Goal: Task Accomplishment & Management: Complete application form

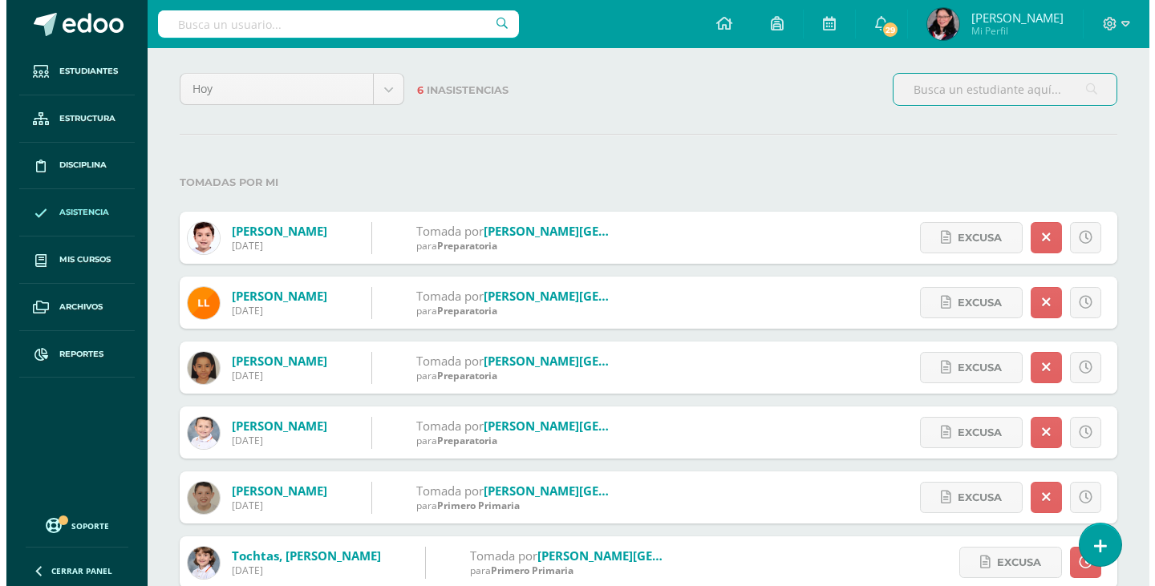
scroll to position [173, 0]
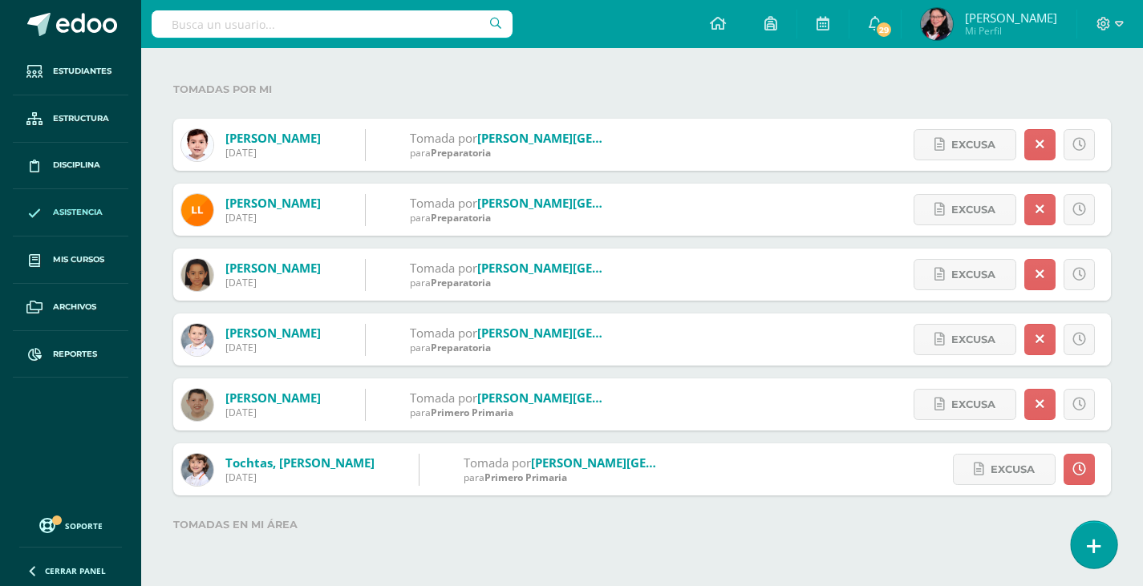
click at [1087, 541] on icon at bounding box center [1093, 546] width 14 height 18
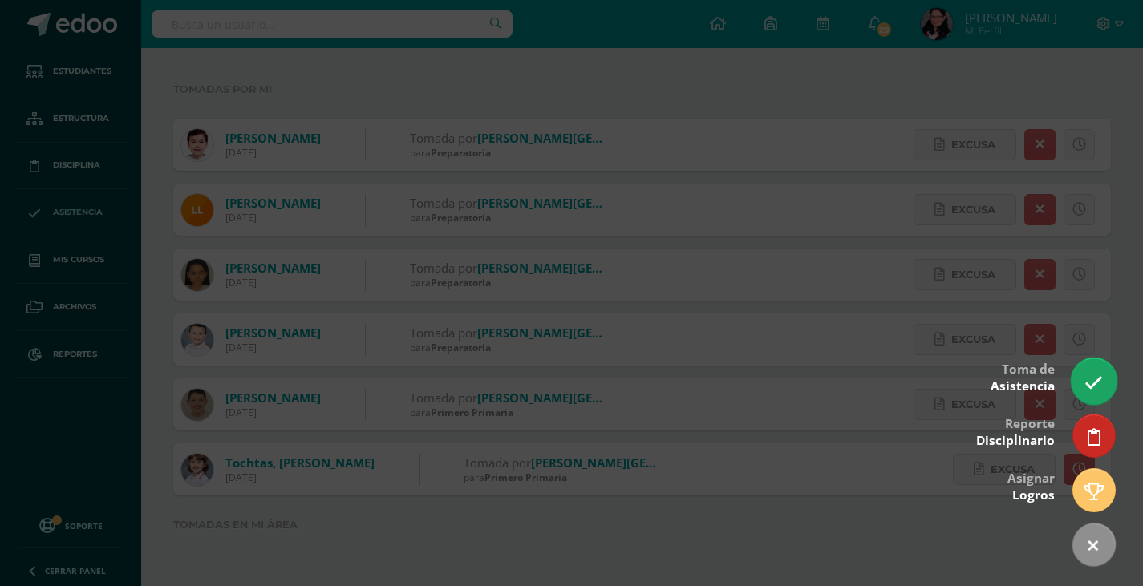
click at [1088, 382] on icon at bounding box center [1093, 383] width 18 height 18
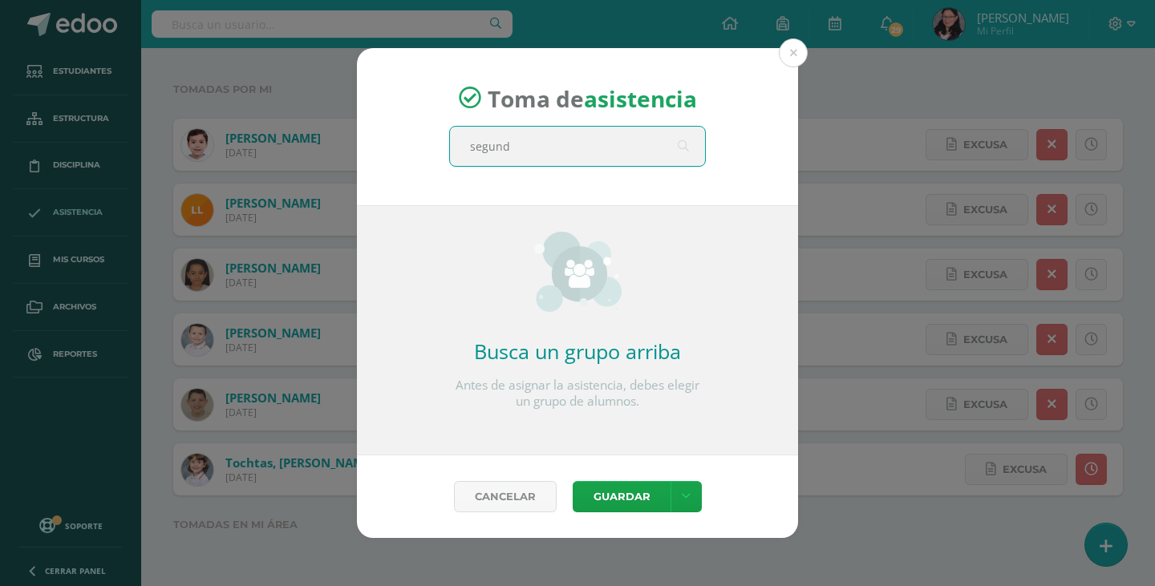
type input "segundo"
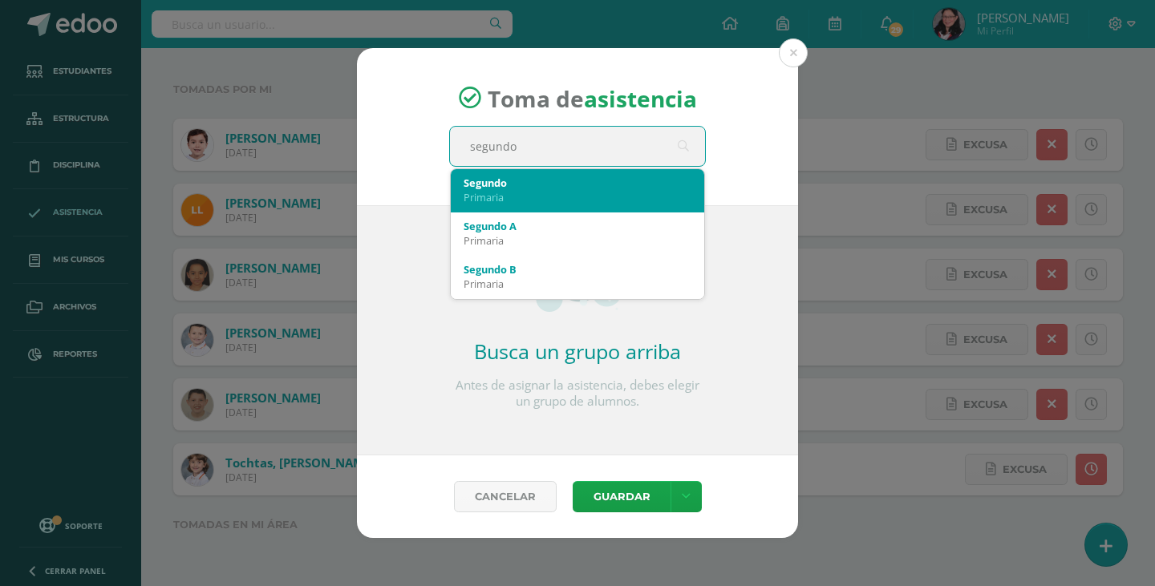
click at [542, 181] on div "Segundo" at bounding box center [577, 183] width 228 height 14
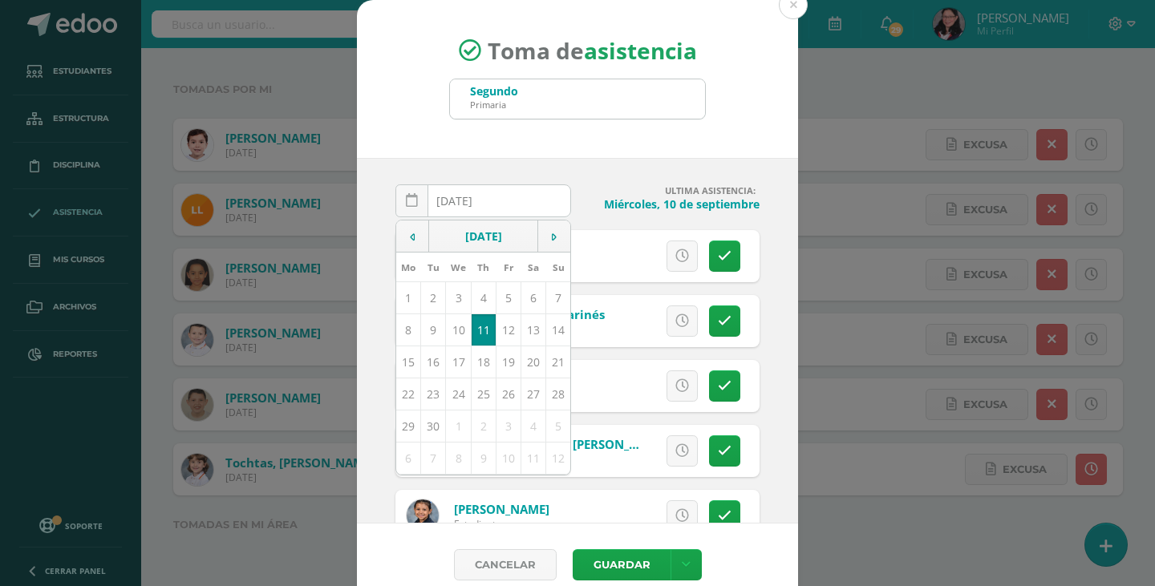
click at [568, 158] on div "2025-09-11 September, 2025 Mo Tu We Th Fr Sa Su 1 2 3 4 5 6 7 8 9 10 11 12 13 1…" at bounding box center [577, 341] width 441 height 366
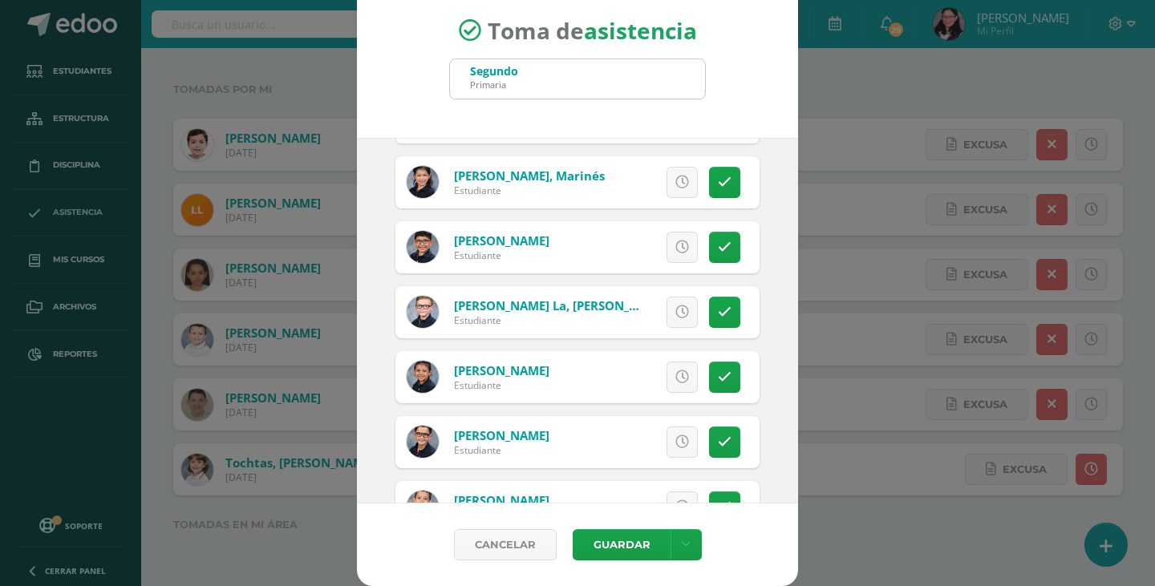
scroll to position [160, 0]
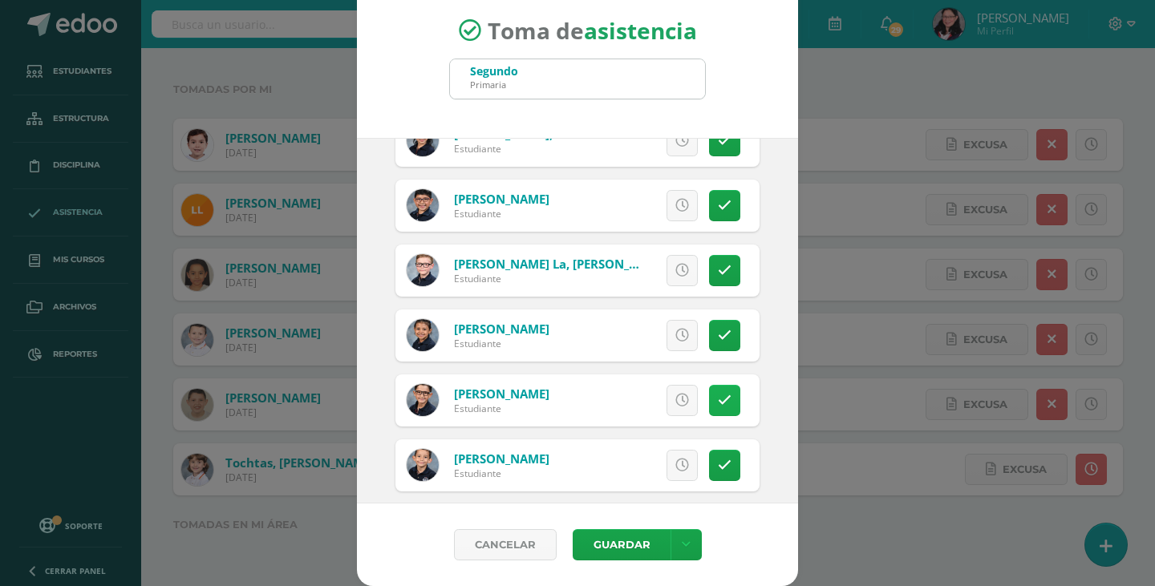
click at [709, 411] on link at bounding box center [724, 400] width 31 height 31
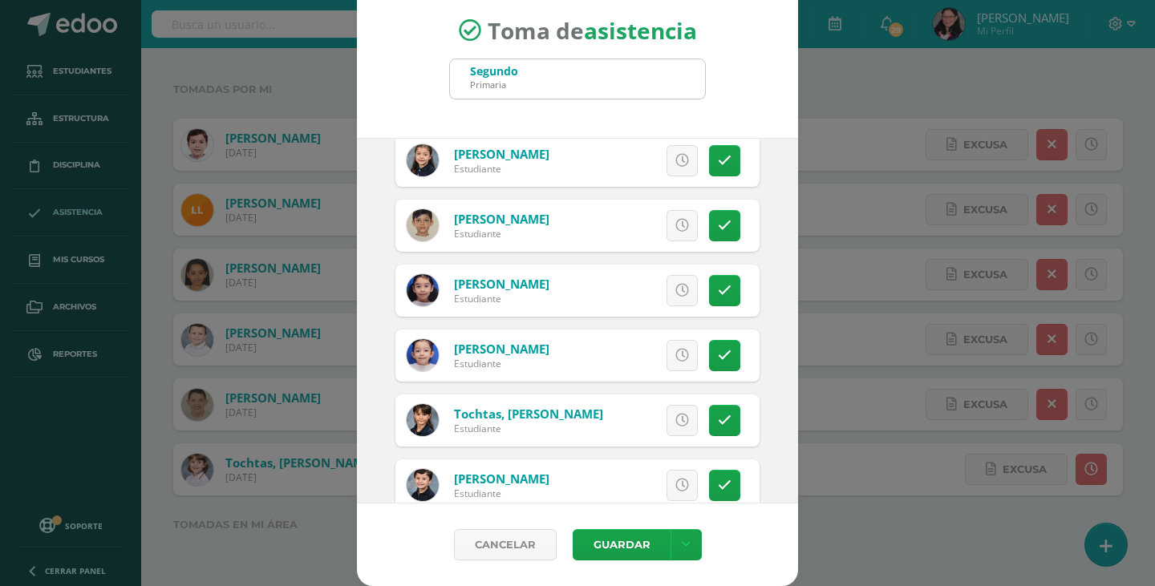
scroll to position [1928, 0]
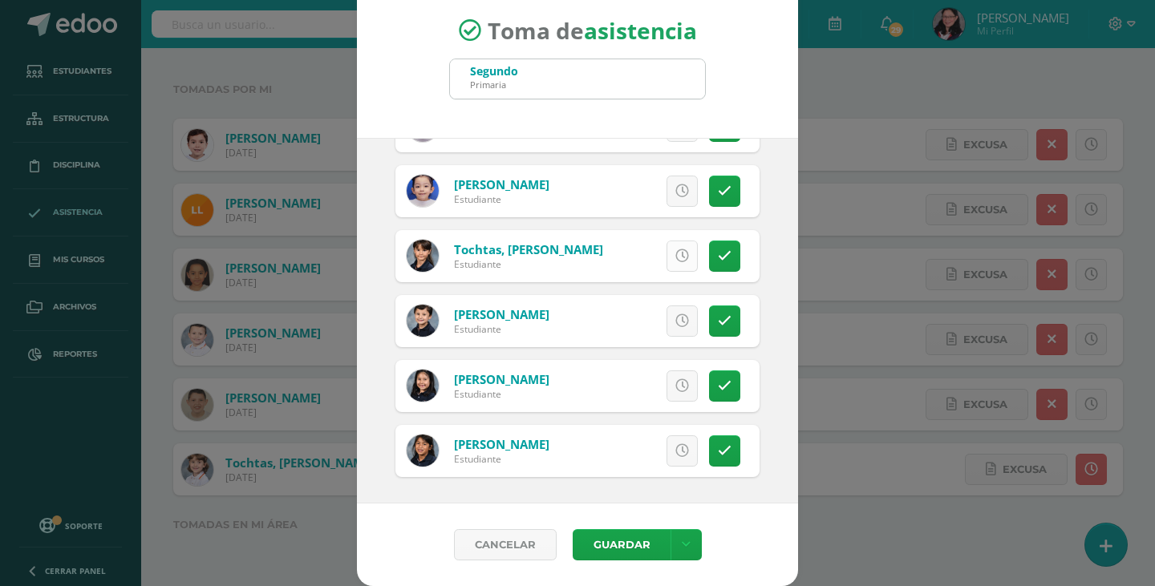
click at [670, 251] on link at bounding box center [681, 256] width 31 height 31
click at [621, 540] on button "Guardar" at bounding box center [621, 544] width 98 height 31
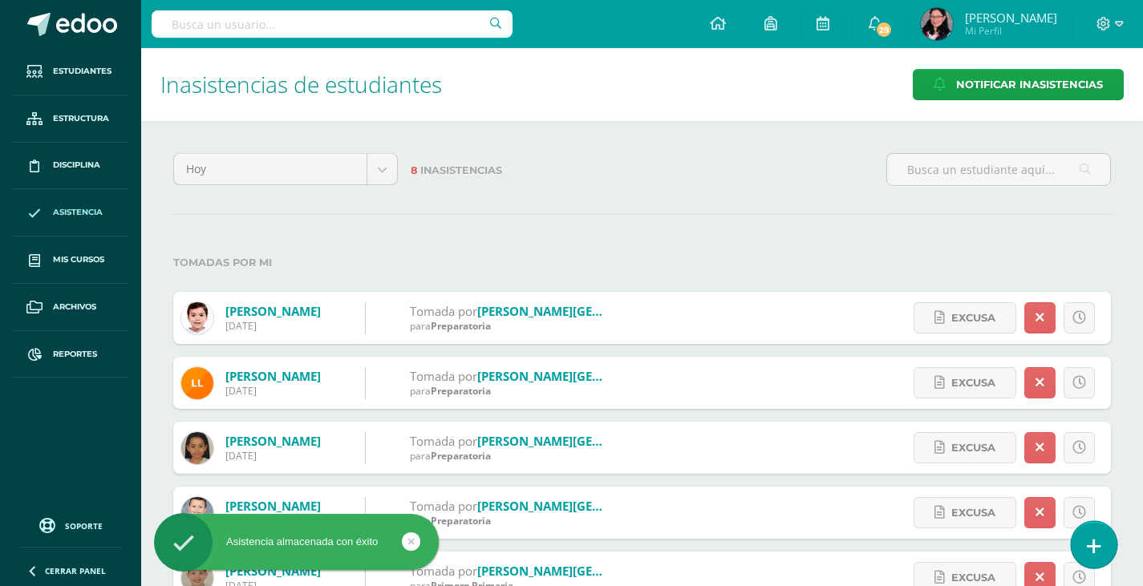
click at [1097, 548] on icon at bounding box center [1093, 546] width 14 height 18
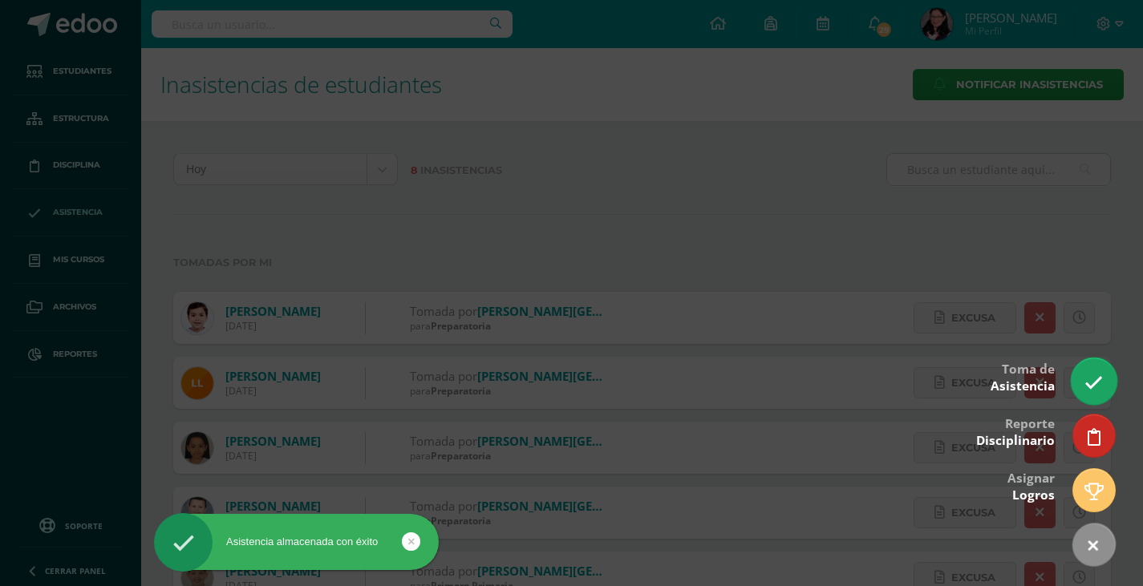
click at [1097, 383] on icon at bounding box center [1093, 383] width 18 height 18
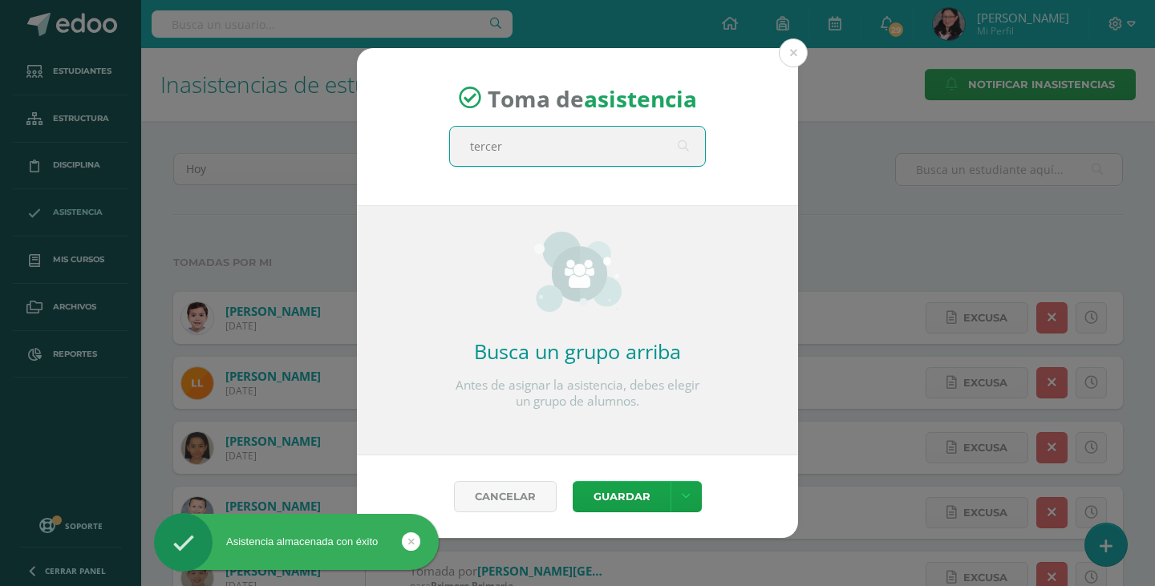
type input "tercero"
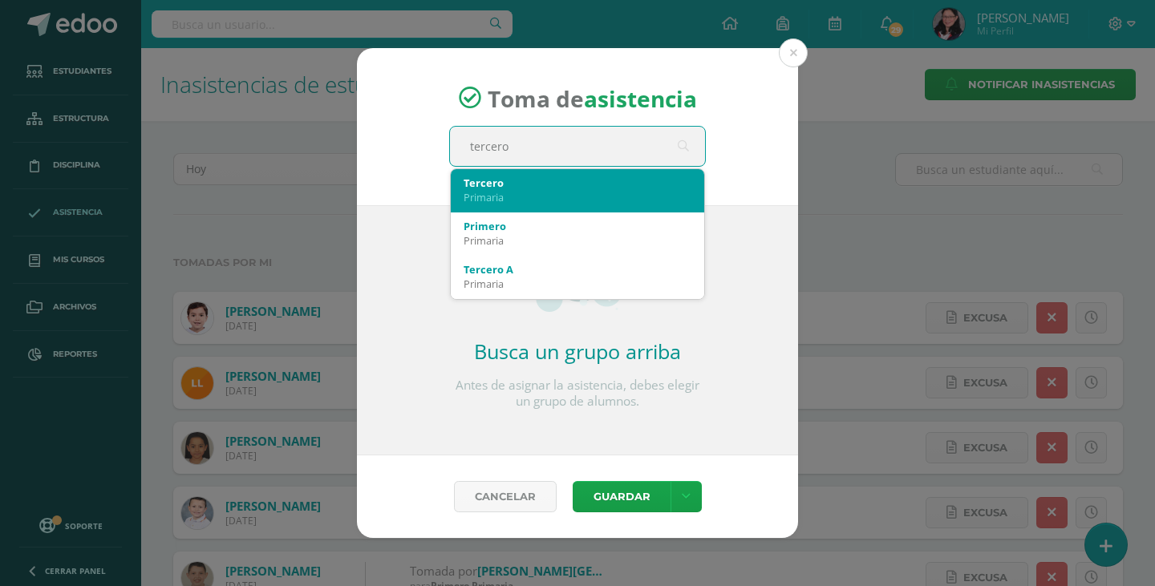
click at [498, 199] on div "Primaria" at bounding box center [577, 197] width 228 height 14
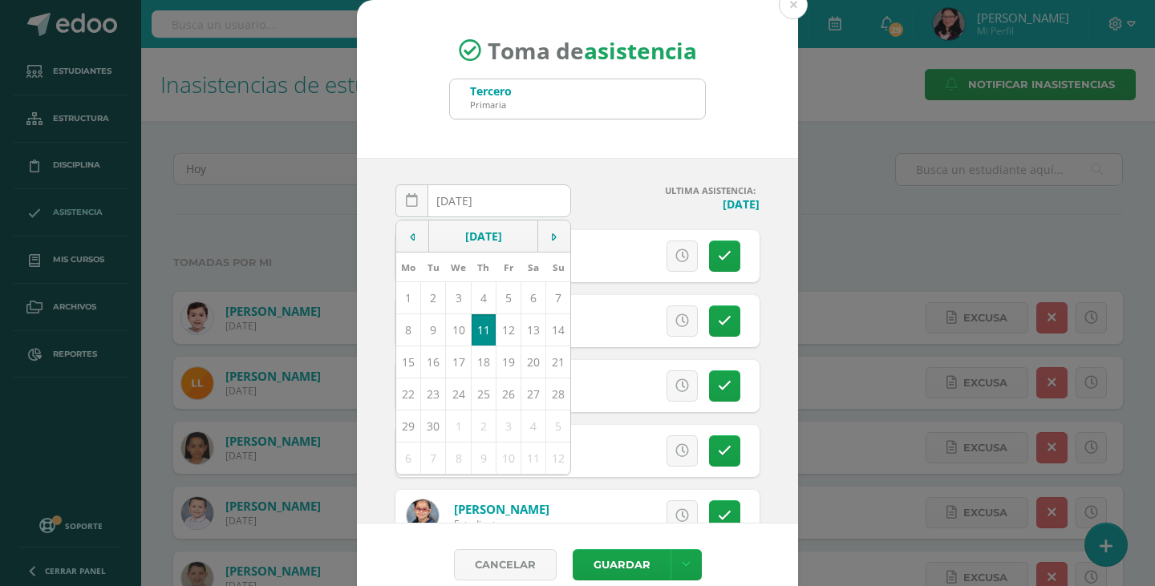
click at [757, 225] on div "2025-09-11 September, 2025 Mo Tu We Th Fr Sa Su 1 2 3 4 5 6 7 8 9 10 11 12 13 1…" at bounding box center [577, 341] width 441 height 366
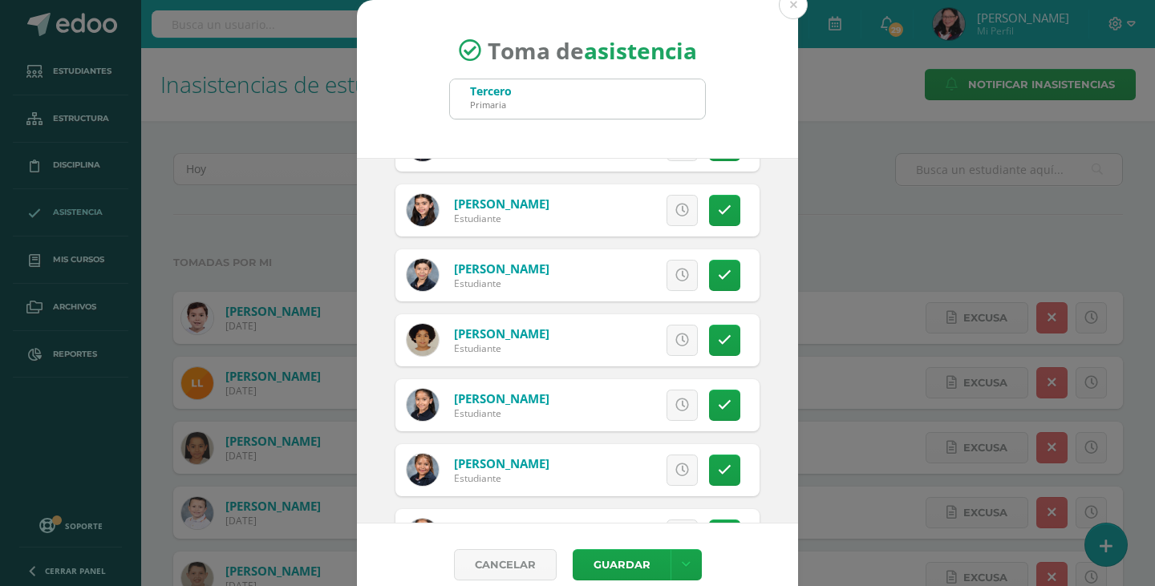
scroll to position [1443, 0]
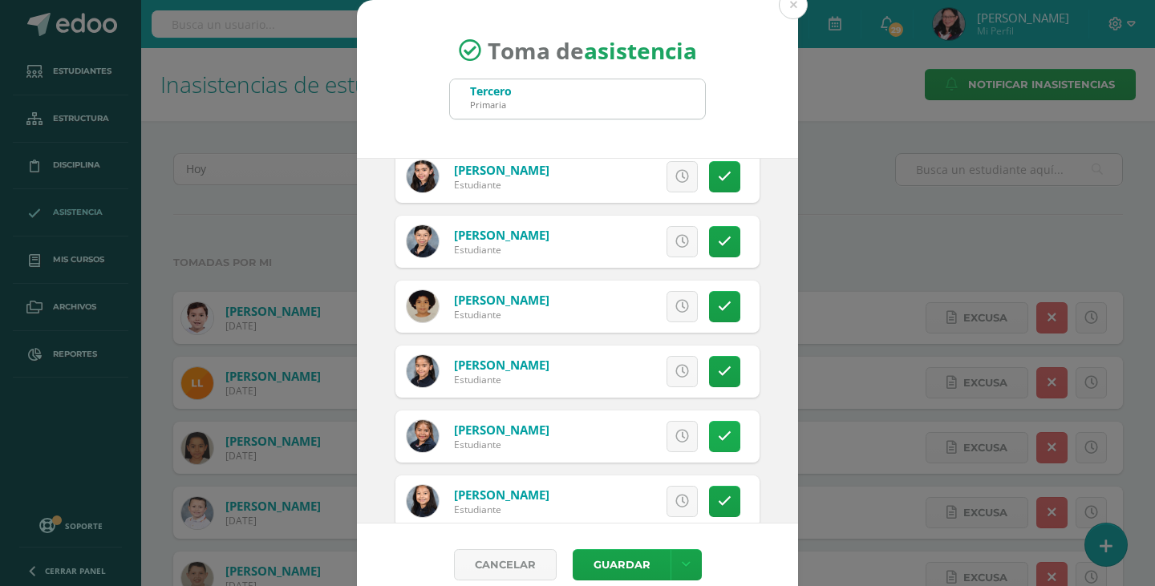
click at [718, 436] on icon at bounding box center [725, 437] width 14 height 14
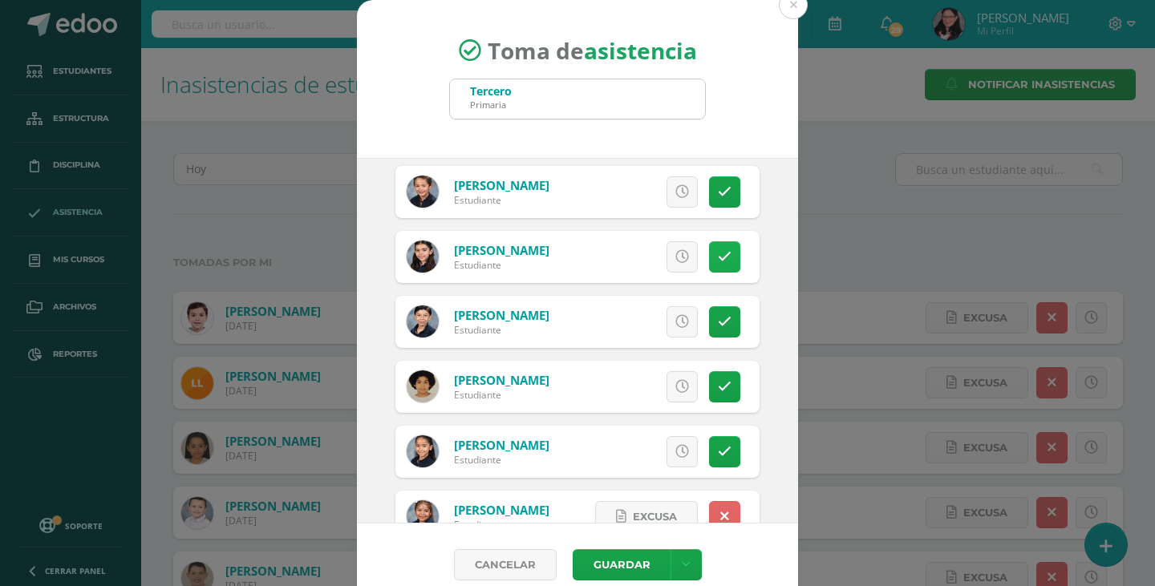
click at [709, 264] on link at bounding box center [724, 256] width 31 height 31
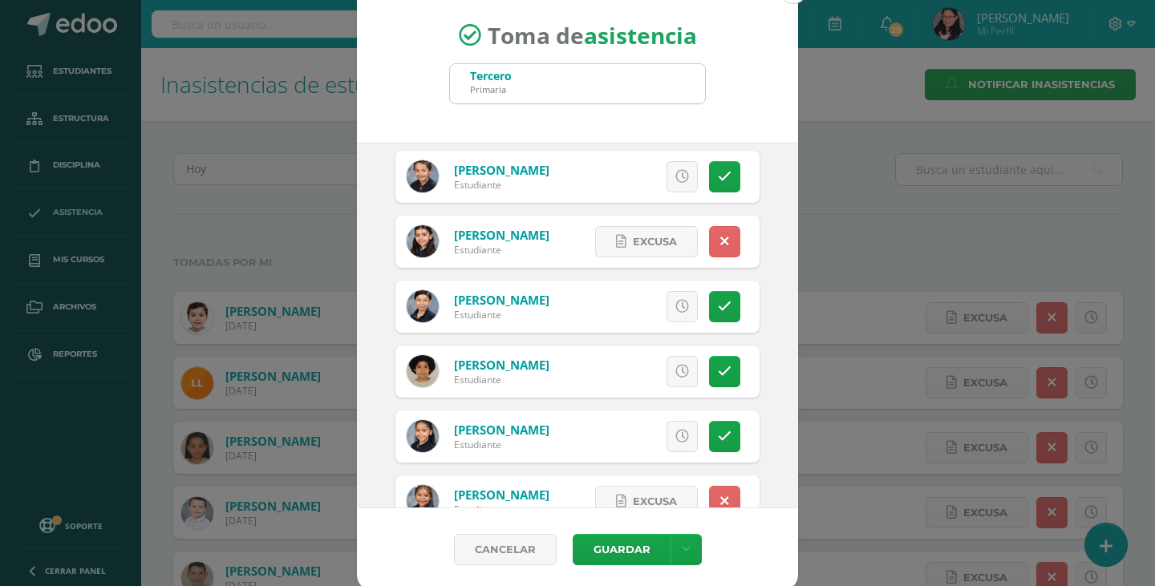
scroll to position [20, 0]
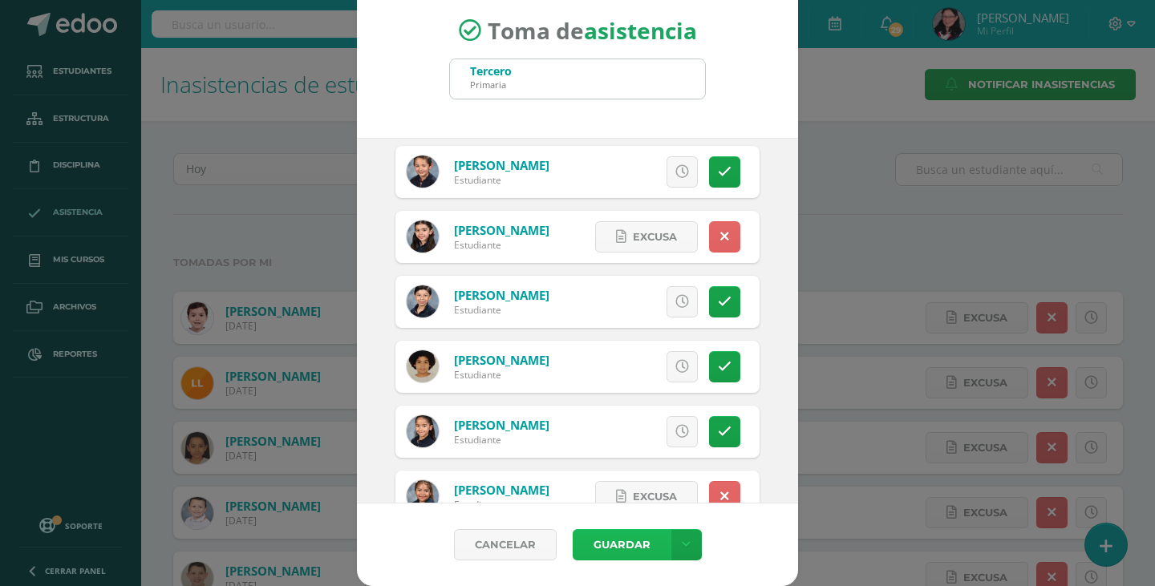
click at [617, 555] on button "Guardar" at bounding box center [621, 544] width 98 height 31
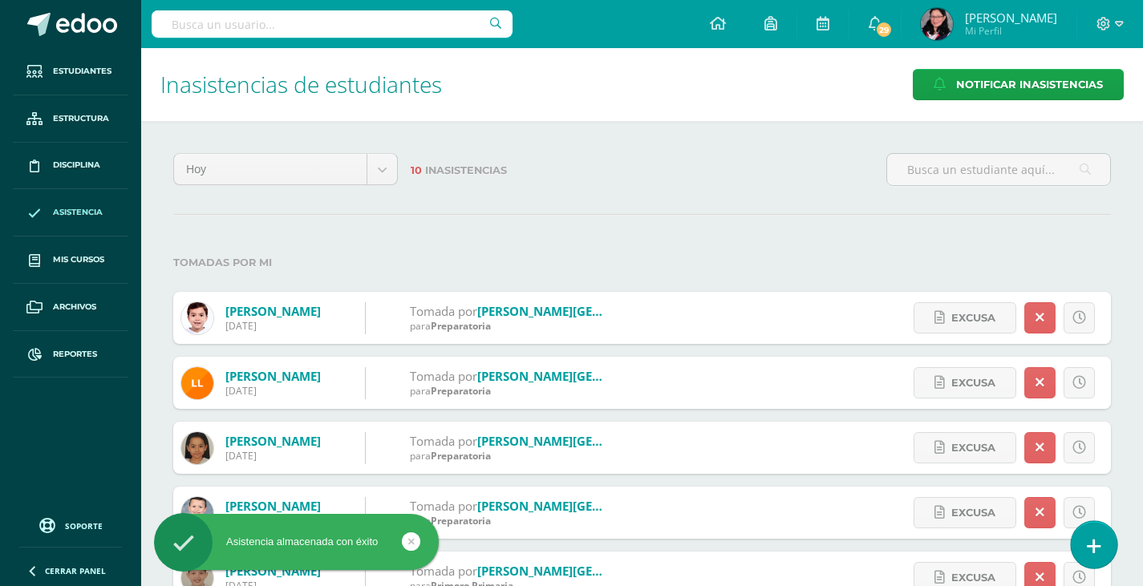
click at [1102, 540] on link at bounding box center [1093, 544] width 46 height 47
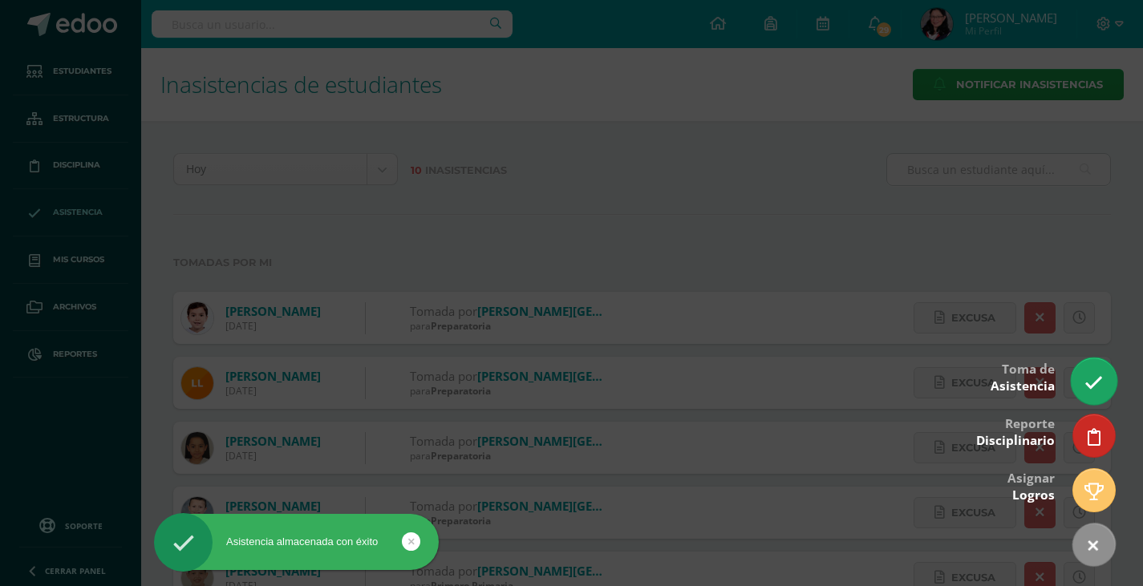
click at [1086, 375] on icon at bounding box center [1093, 383] width 18 height 18
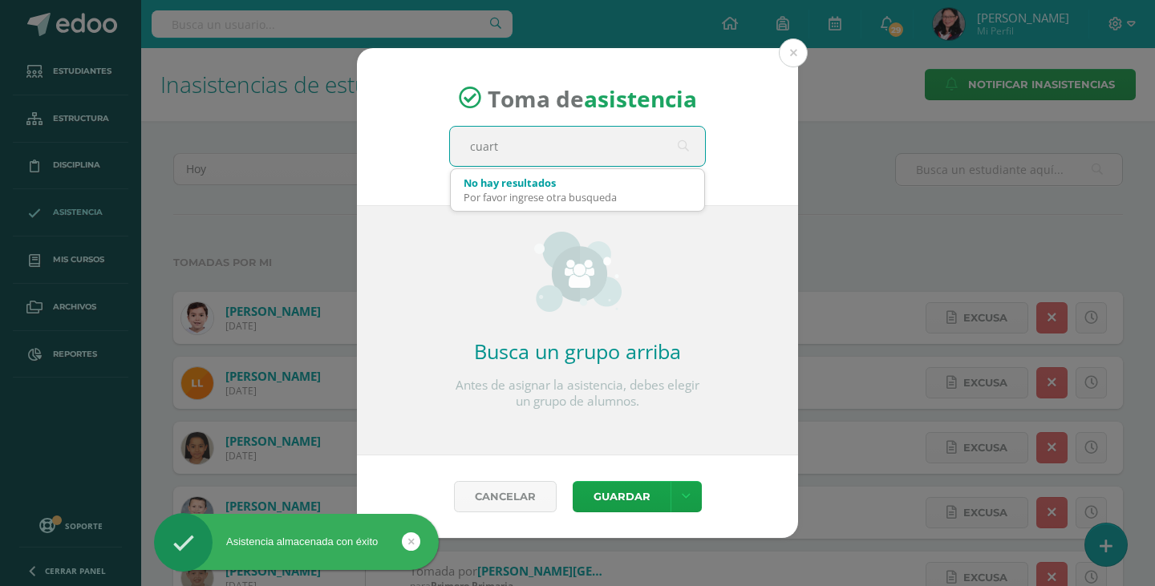
type input "cuarto"
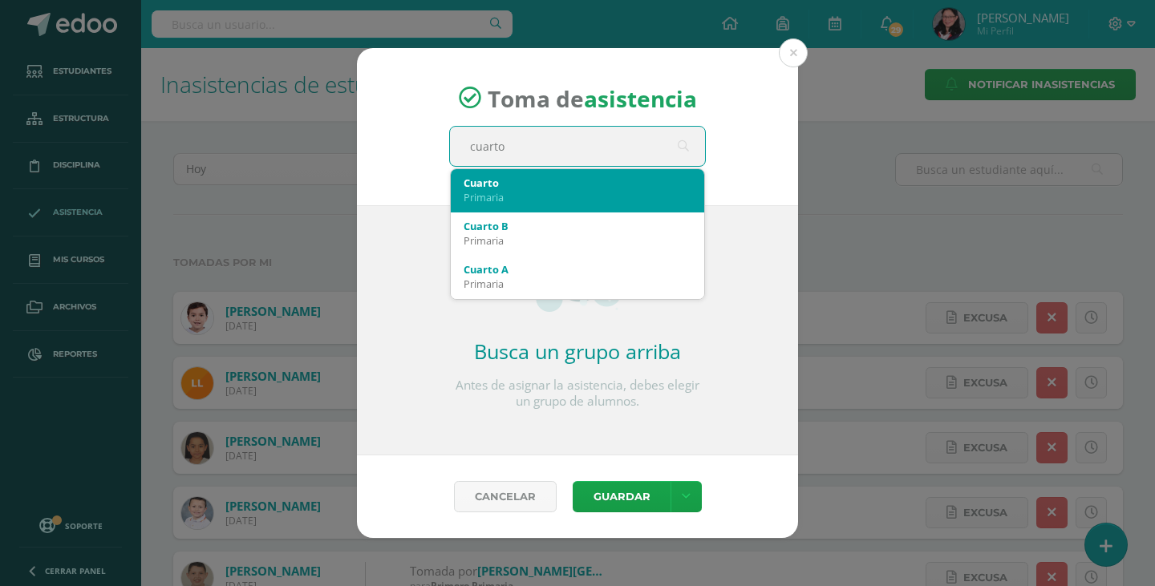
click at [580, 186] on div "Cuarto" at bounding box center [577, 183] width 228 height 14
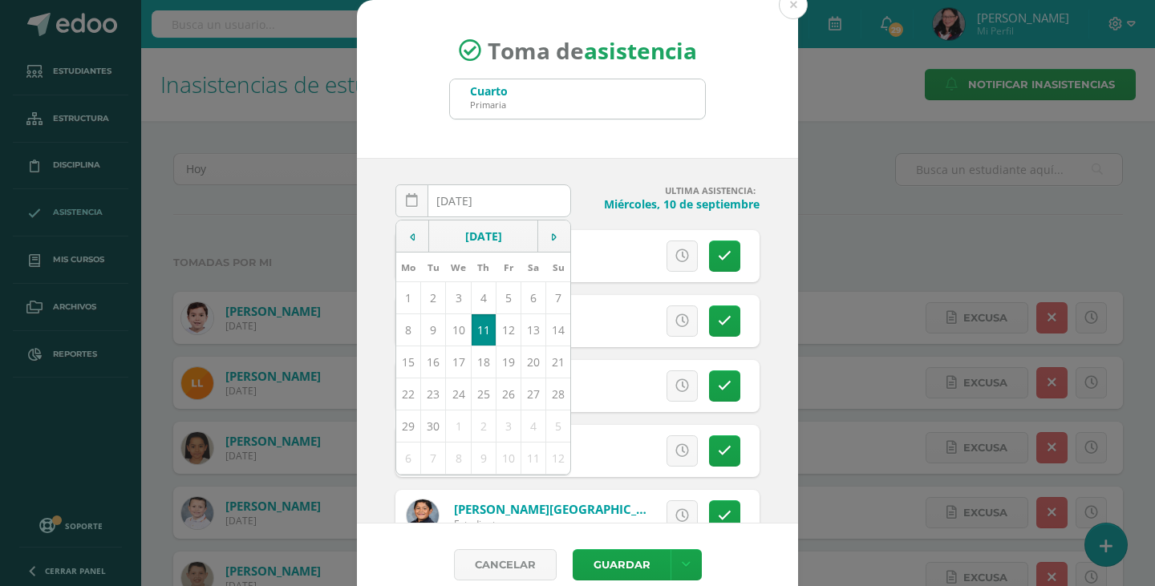
click at [602, 170] on div "2025-09-11 September, 2025 Mo Tu We Th Fr Sa Su 1 2 3 4 5 6 7 8 9 10 11 12 13 1…" at bounding box center [577, 341] width 441 height 366
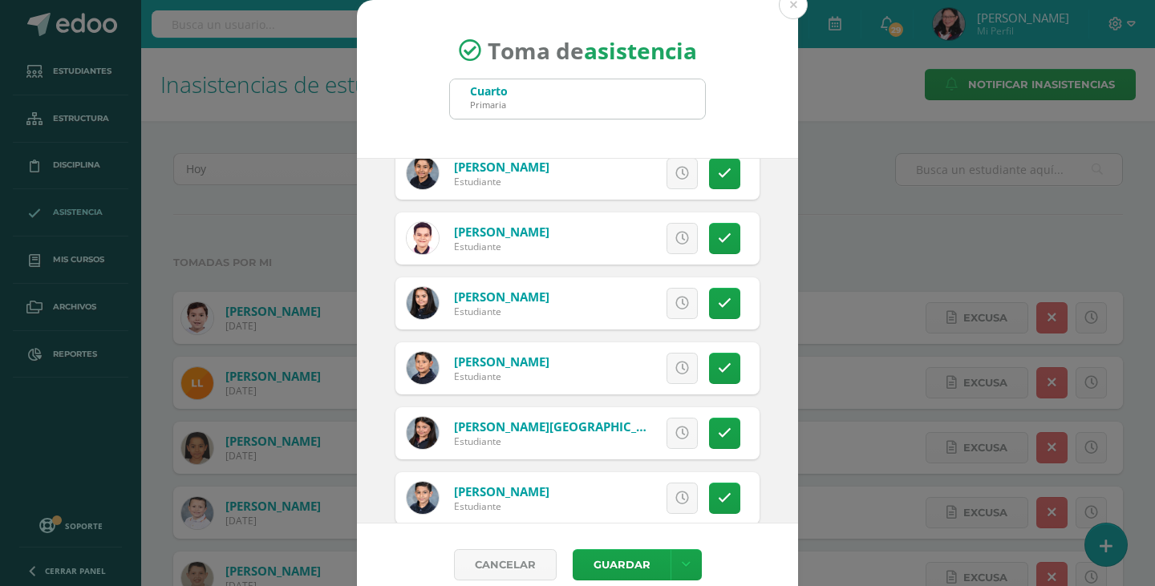
scroll to position [321, 0]
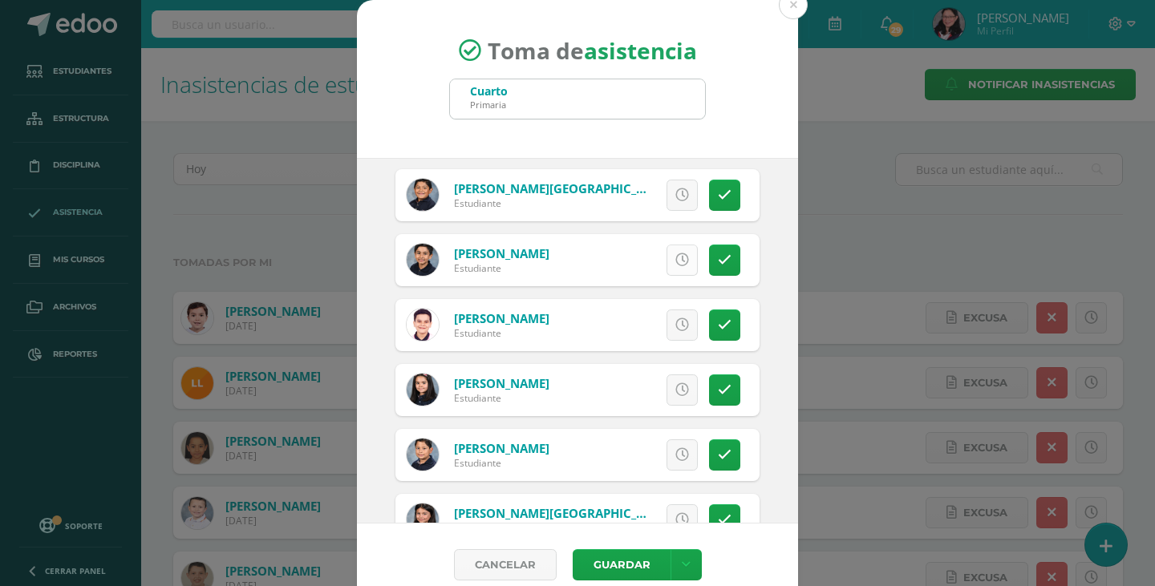
click at [675, 265] on icon at bounding box center [682, 260] width 14 height 14
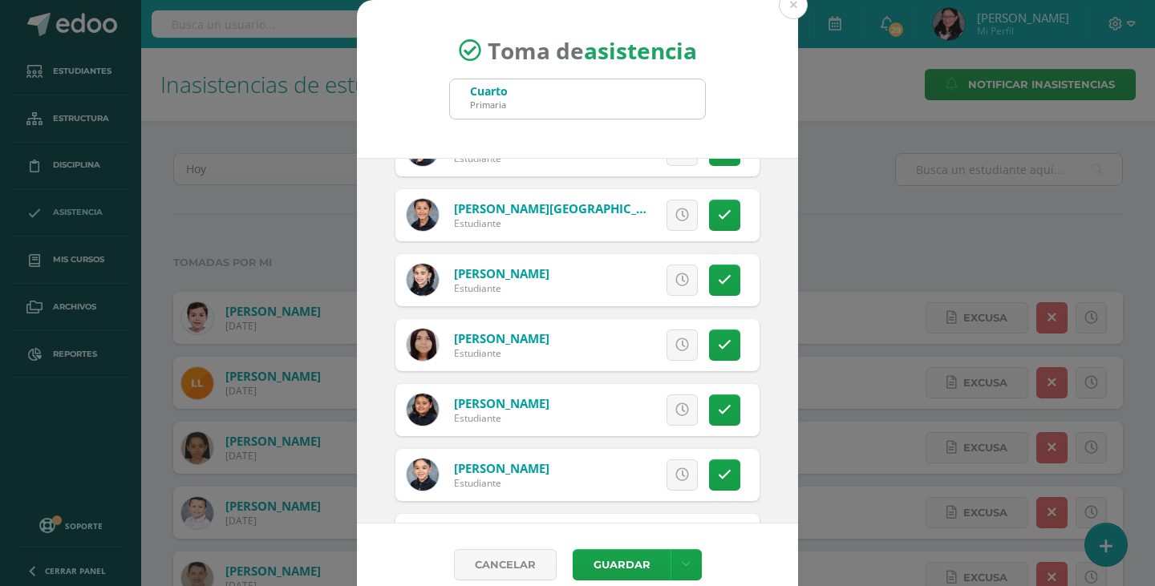
scroll to position [2085, 0]
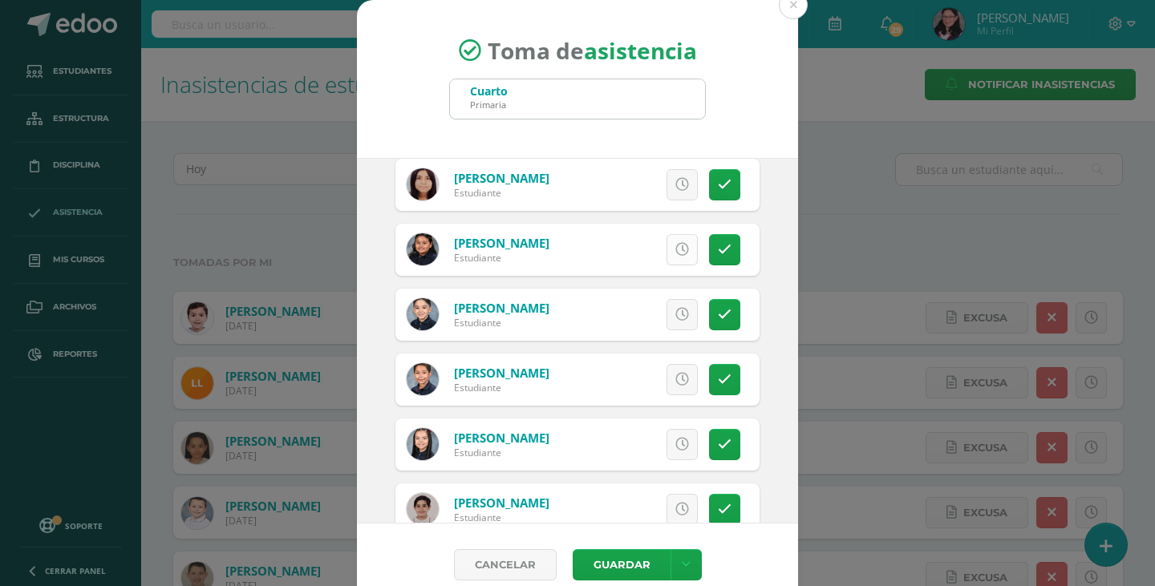
click at [670, 245] on link at bounding box center [681, 249] width 31 height 31
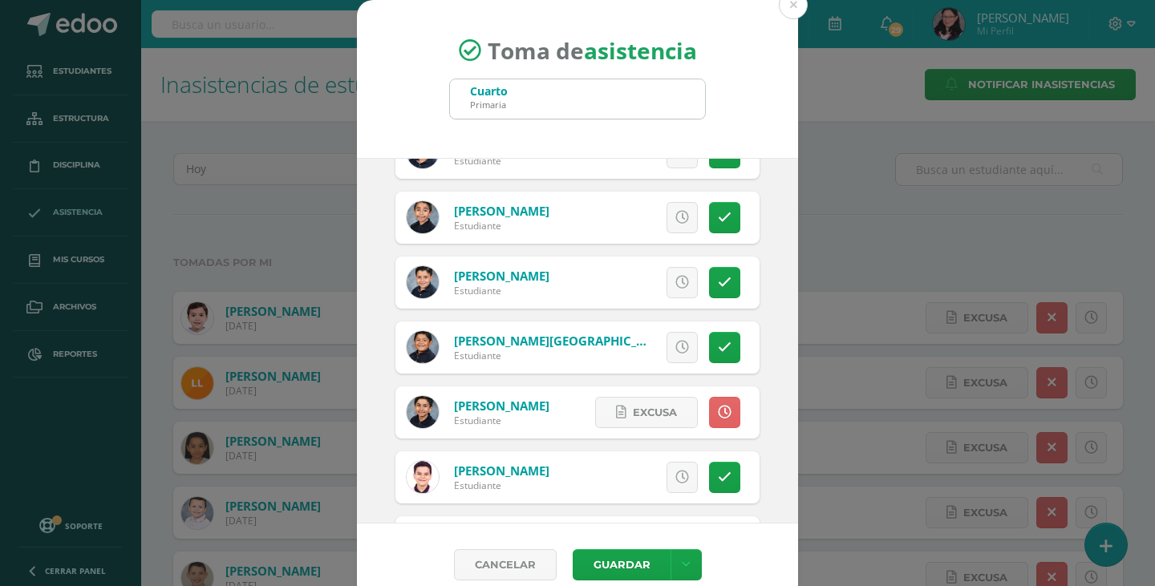
scroll to position [0, 0]
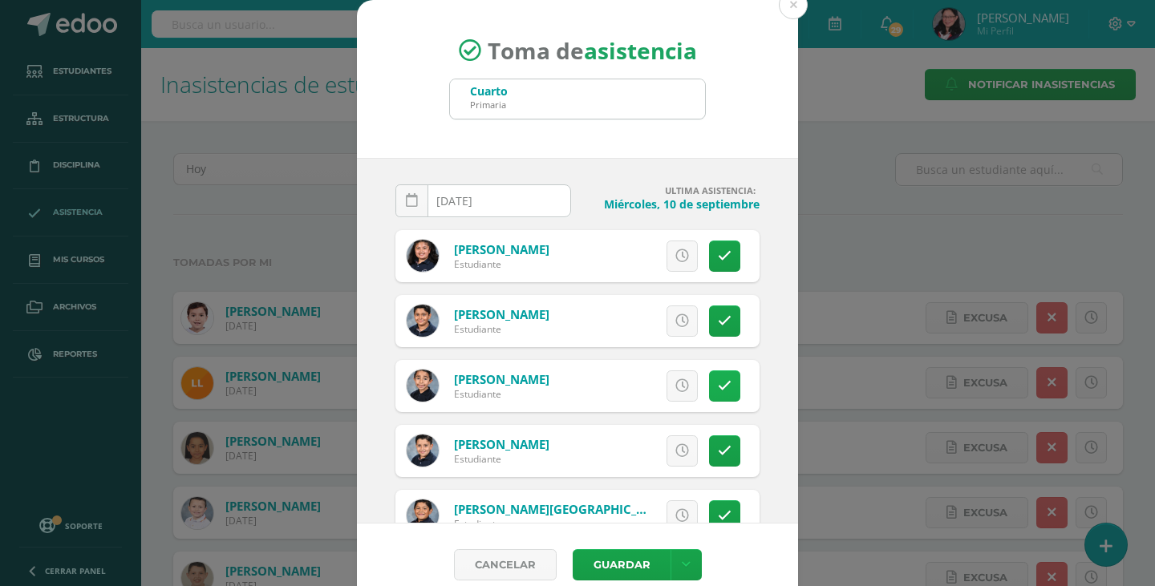
click at [718, 382] on icon at bounding box center [725, 386] width 14 height 14
click at [600, 564] on button "Guardar" at bounding box center [621, 564] width 98 height 31
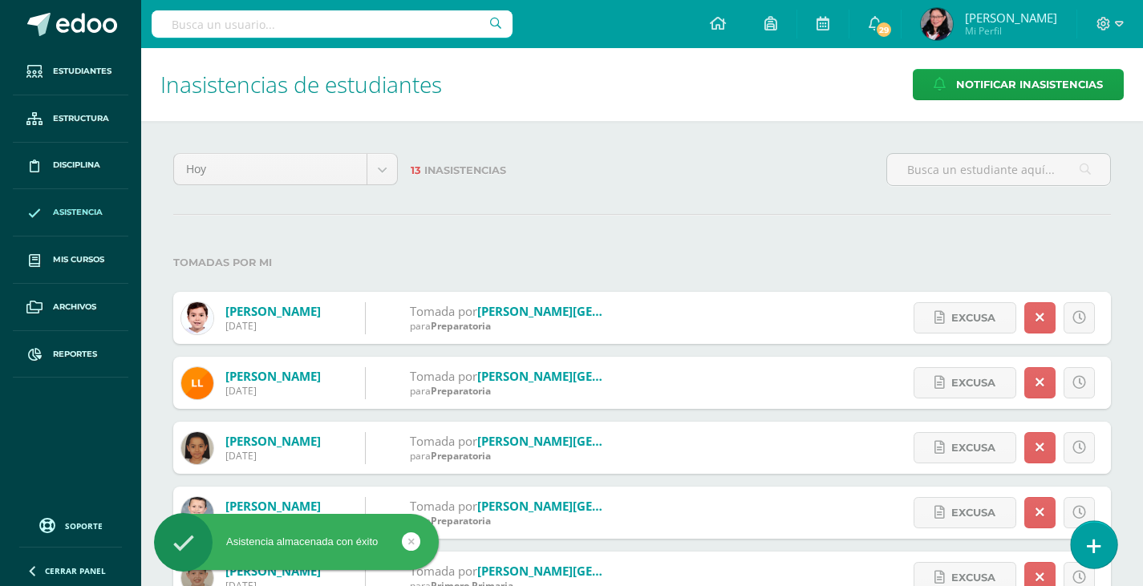
click at [1089, 535] on link at bounding box center [1093, 544] width 46 height 47
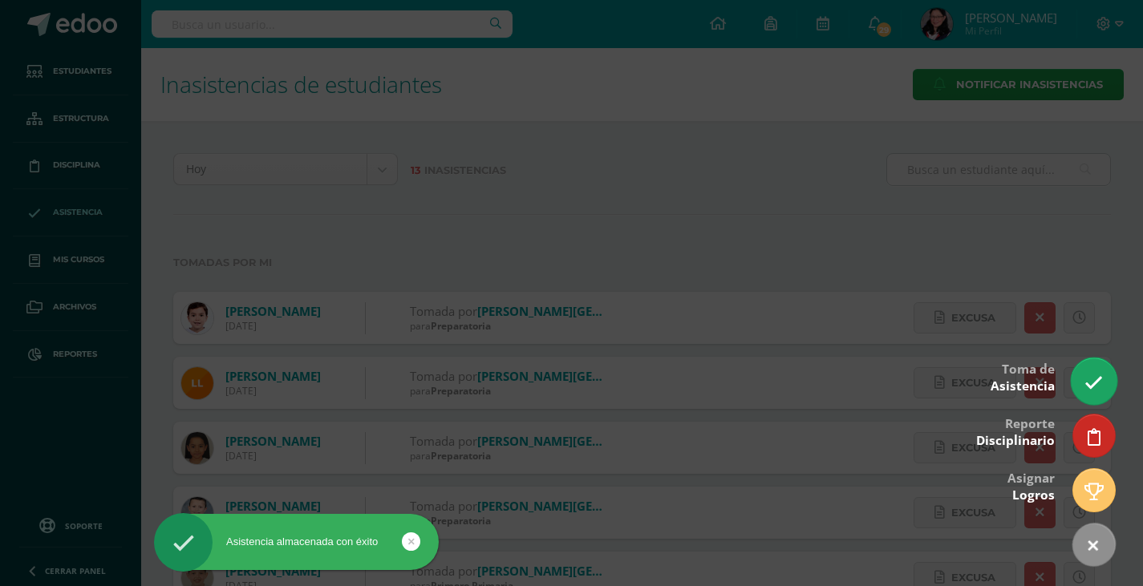
click at [1086, 374] on icon at bounding box center [1093, 383] width 18 height 18
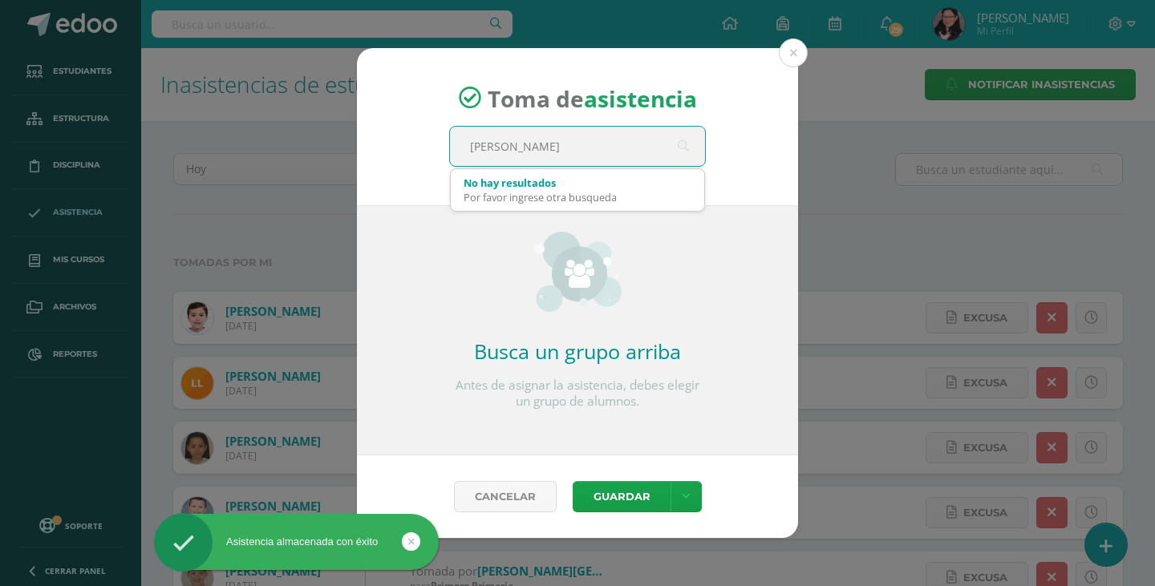
type input "quinto"
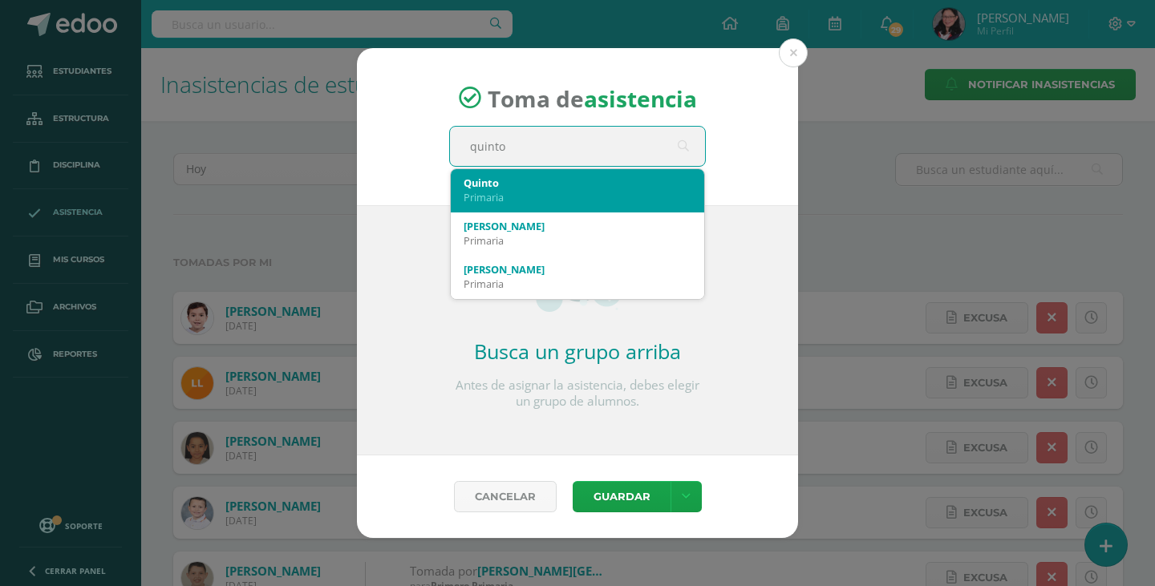
click at [548, 171] on div "Quinto Primaria" at bounding box center [577, 190] width 228 height 42
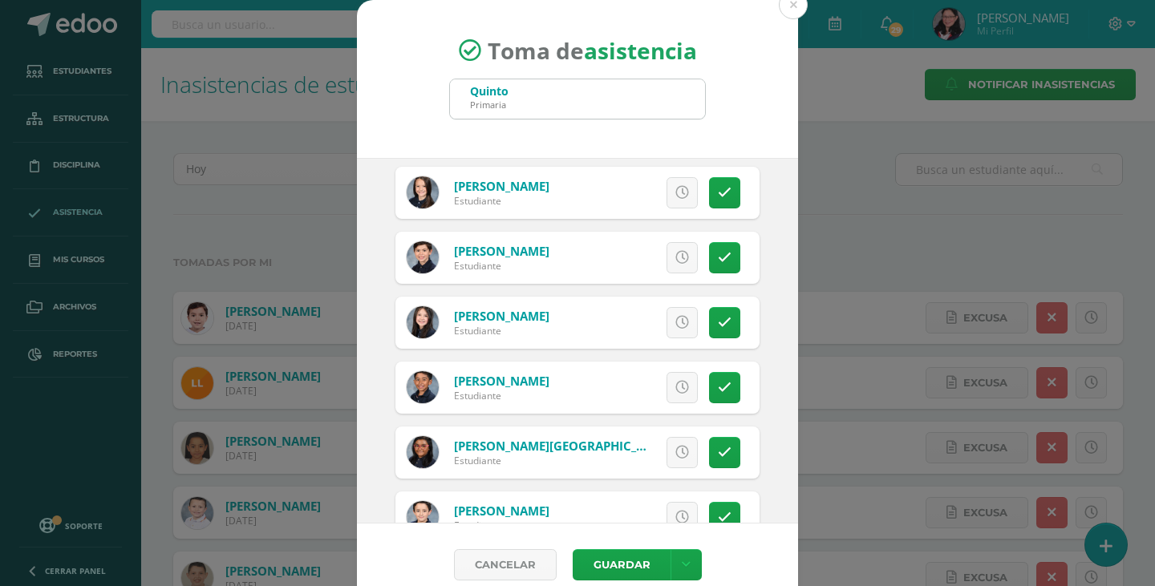
scroll to position [1363, 0]
click at [718, 252] on icon at bounding box center [725, 257] width 14 height 14
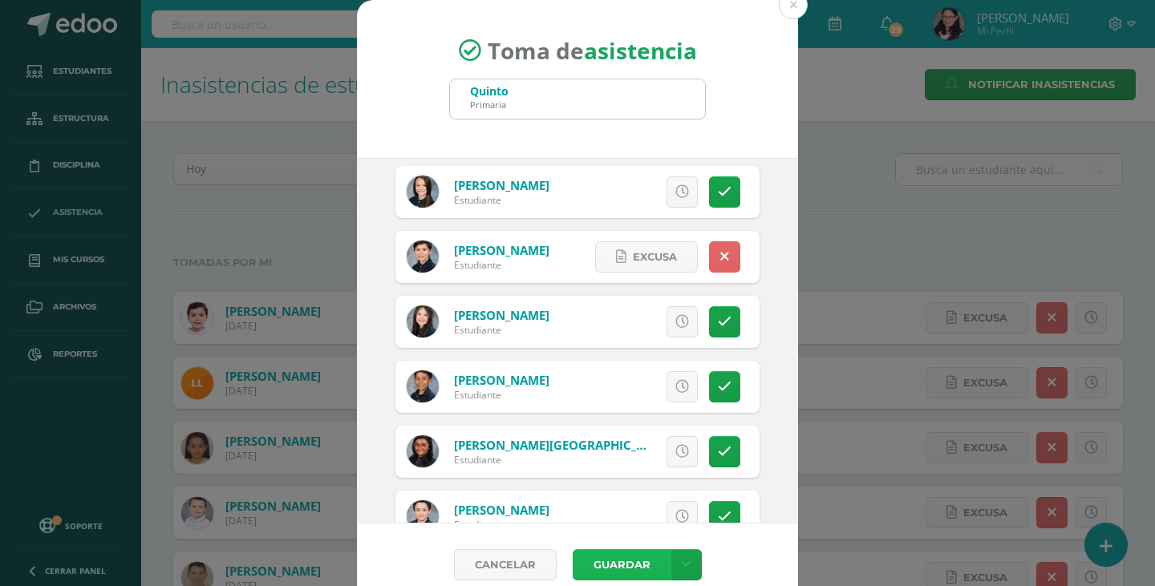
click at [614, 568] on button "Guardar" at bounding box center [621, 564] width 98 height 31
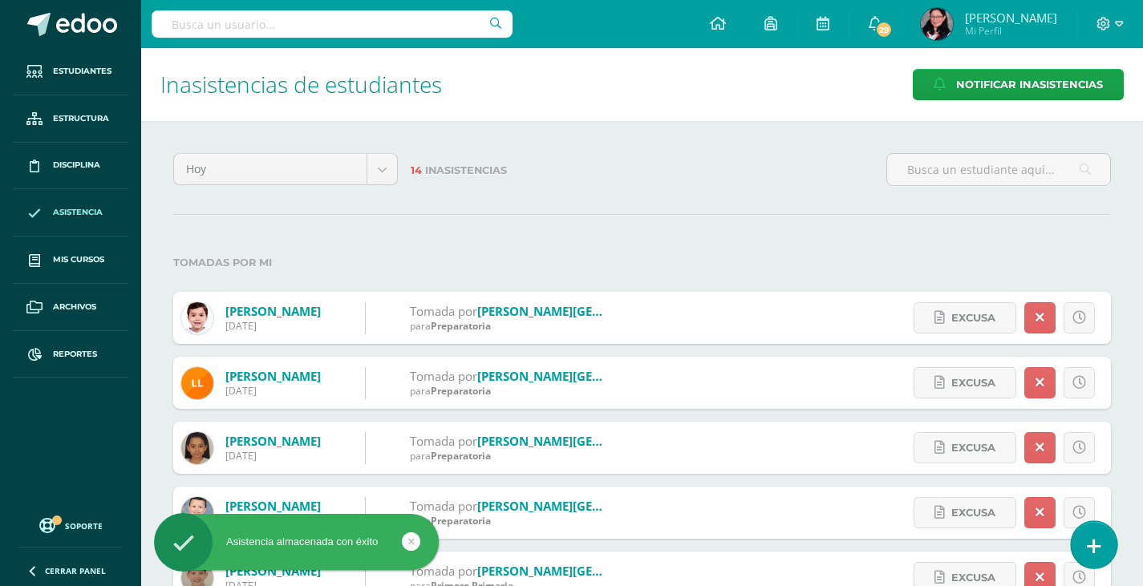
click at [1090, 550] on icon at bounding box center [1093, 546] width 14 height 18
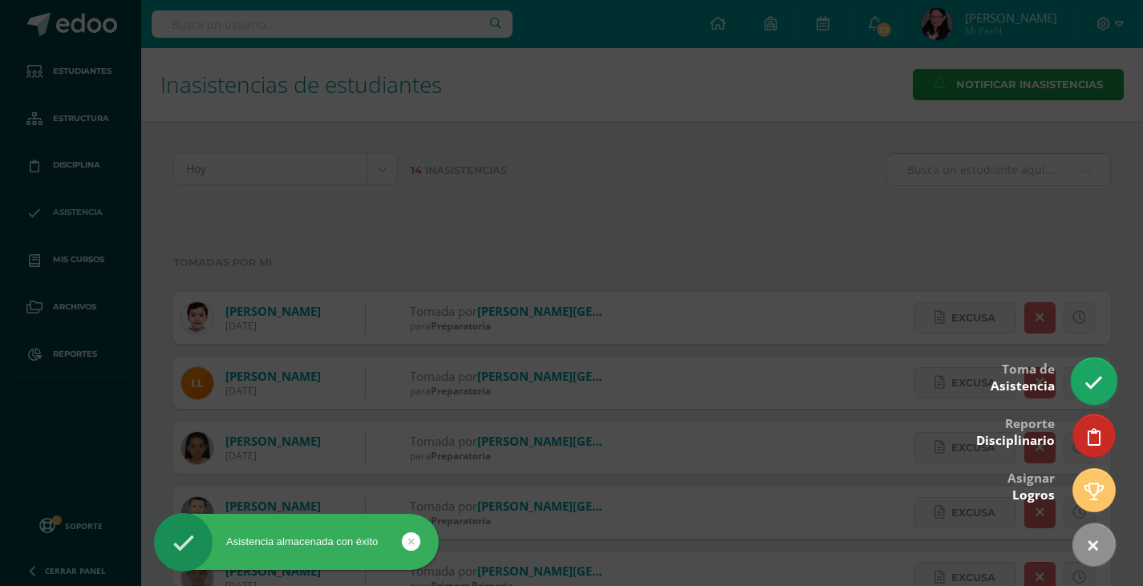
click at [1093, 382] on icon at bounding box center [1093, 383] width 18 height 18
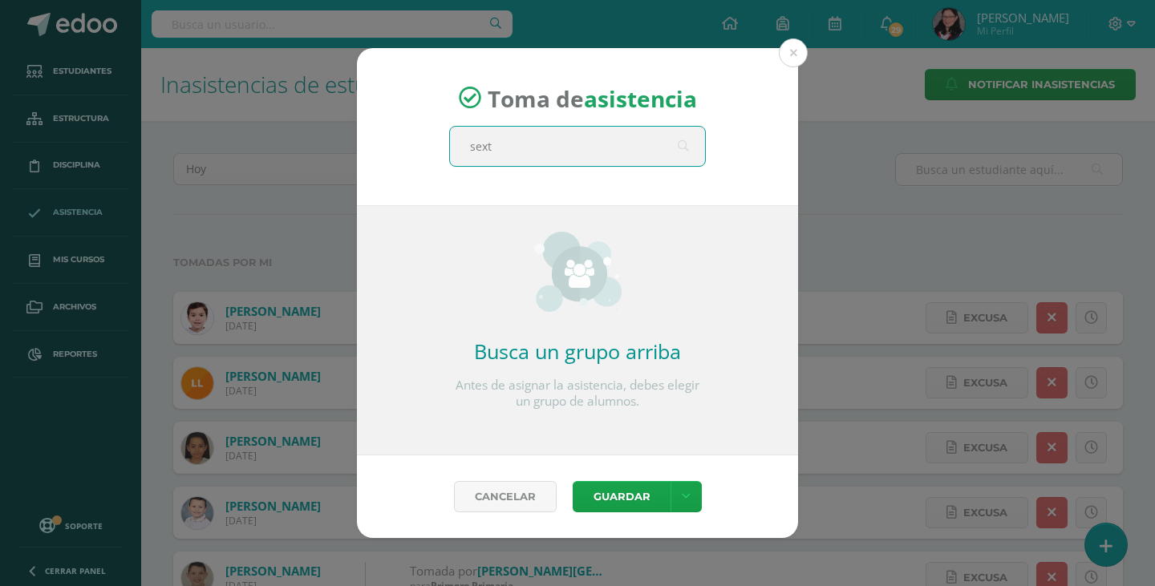
type input "sexto"
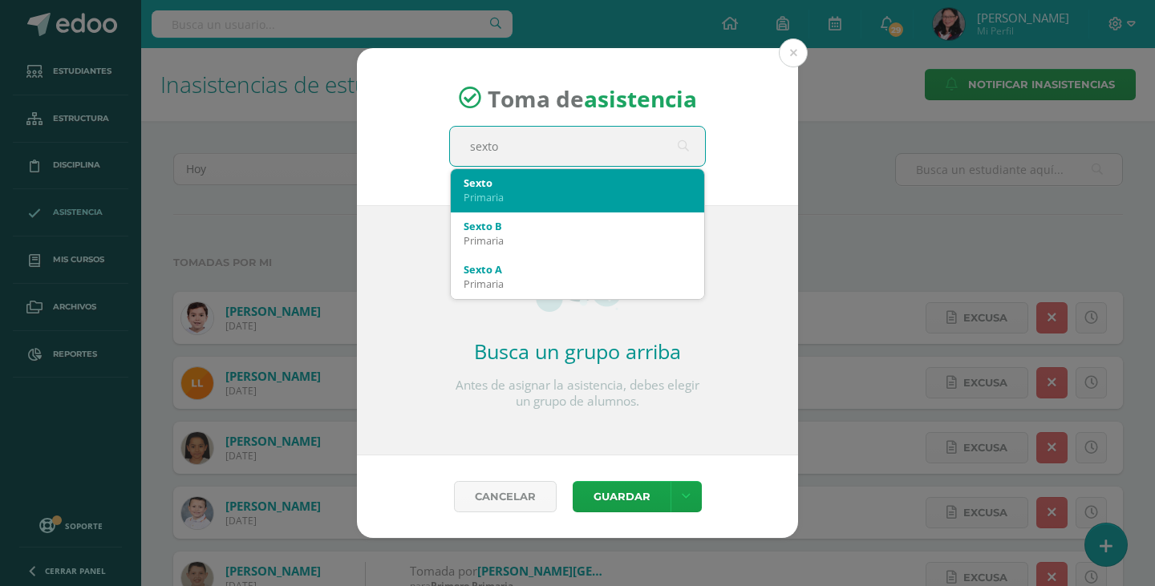
click at [524, 187] on div "Sexto" at bounding box center [577, 183] width 228 height 14
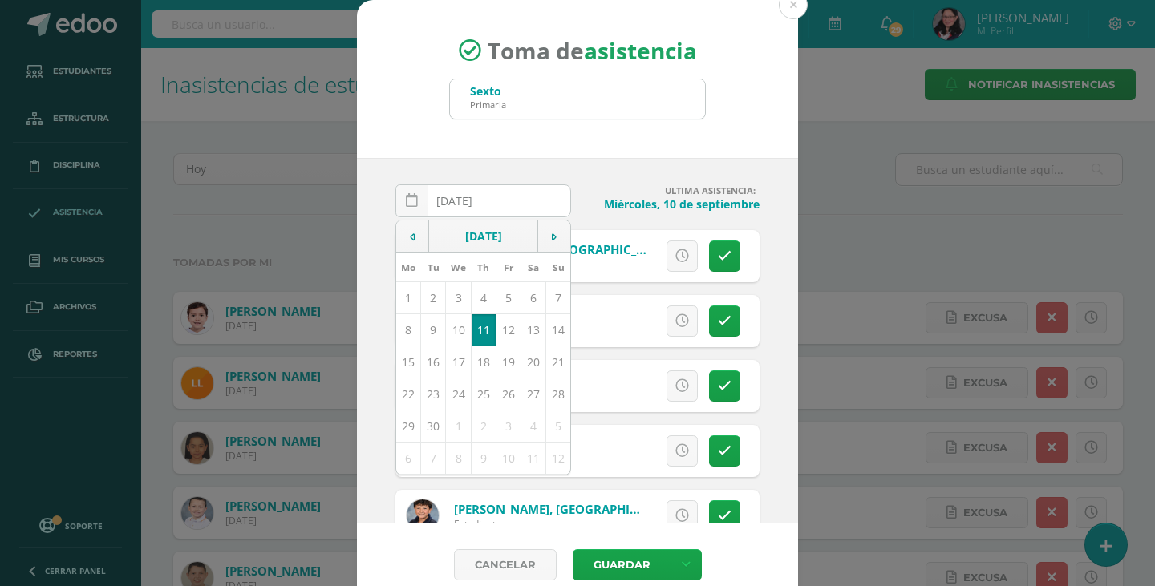
click at [560, 158] on div "[DATE] September, 2025 Mo Tu We Th Fr Sa Su 1 2 3 4 5 6 7 8 9 10 11 12 13 14 15…" at bounding box center [577, 341] width 441 height 366
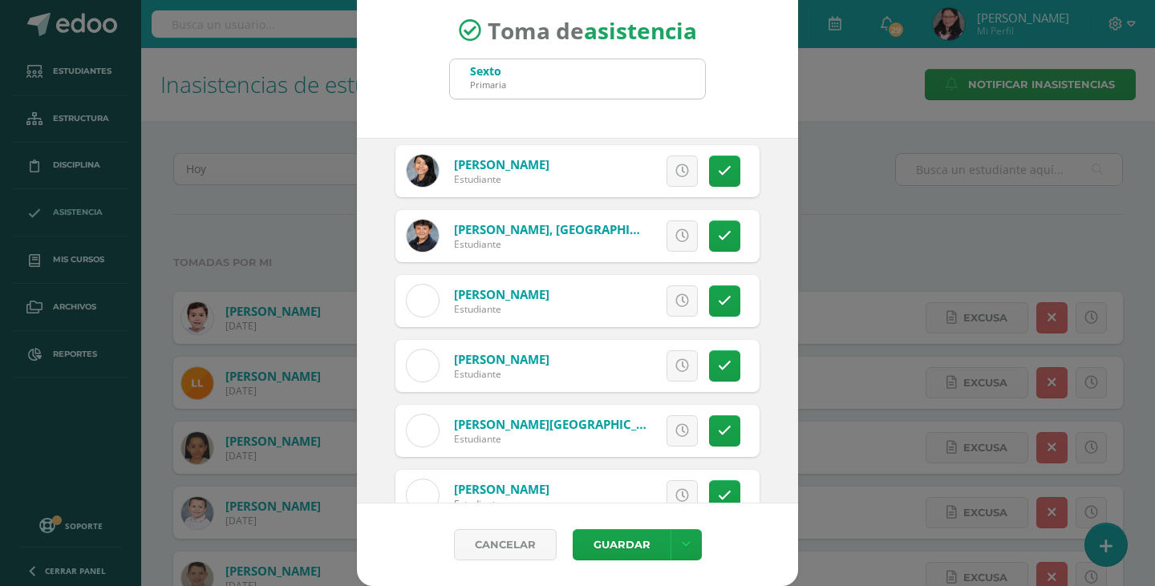
scroll to position [321, 0]
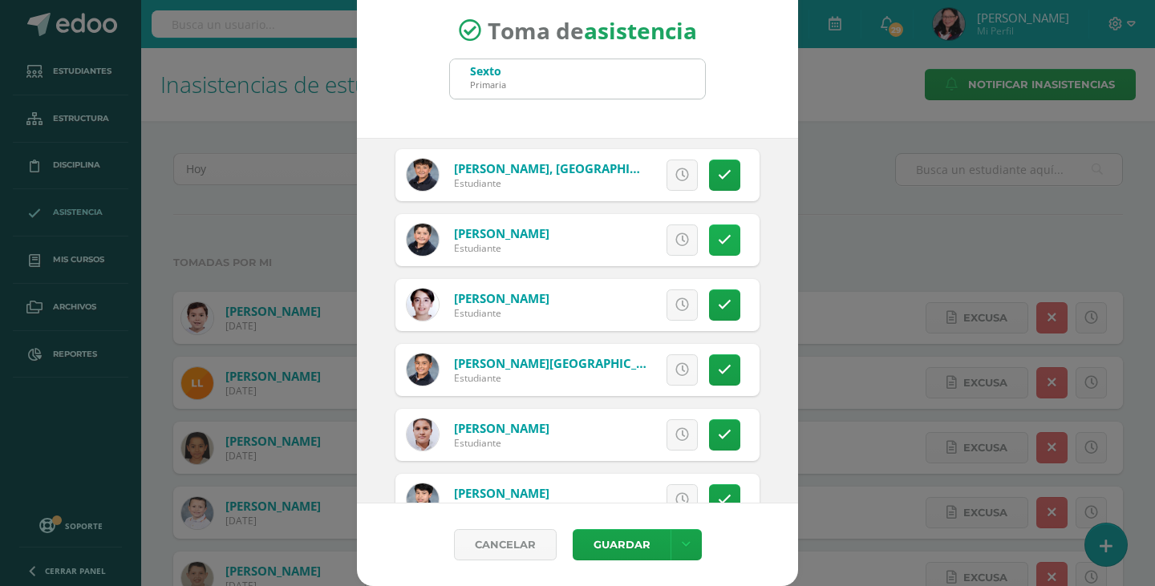
click at [718, 237] on icon at bounding box center [725, 240] width 14 height 14
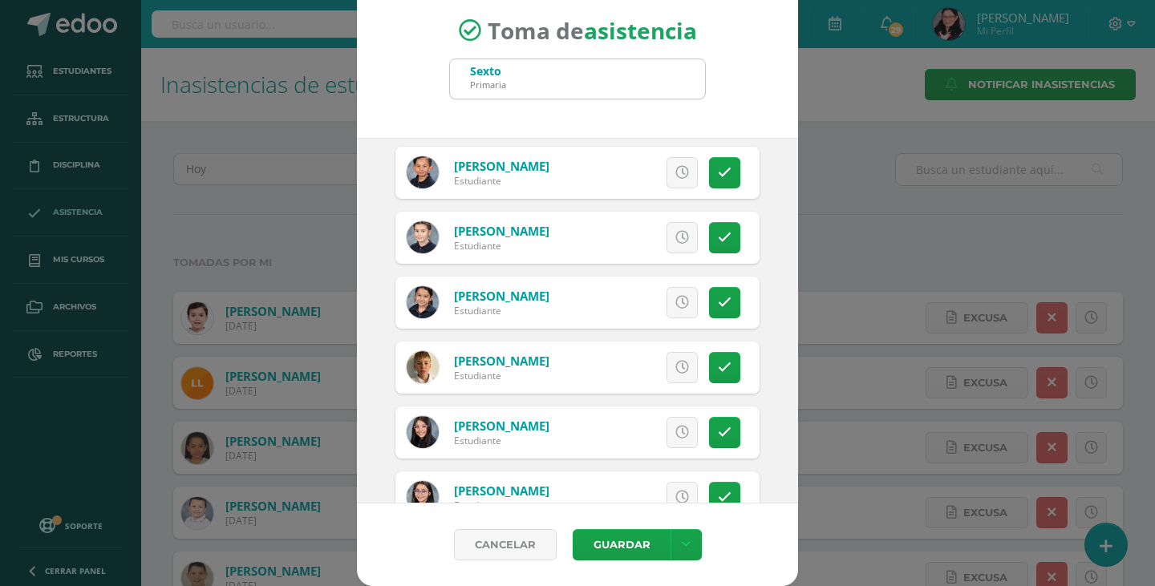
scroll to position [1443, 0]
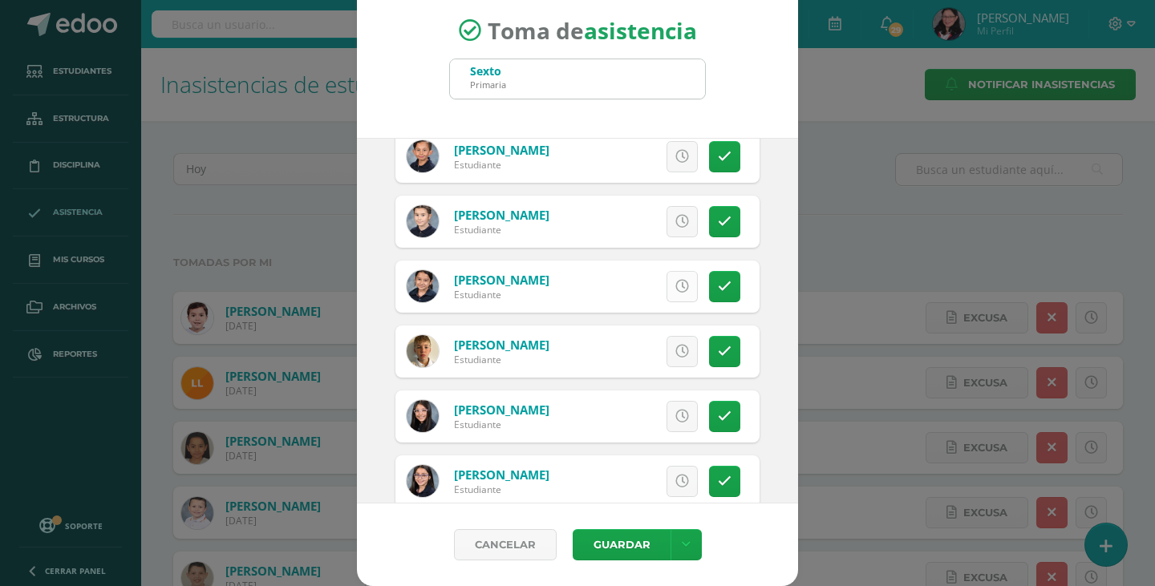
click at [675, 284] on icon at bounding box center [682, 287] width 14 height 14
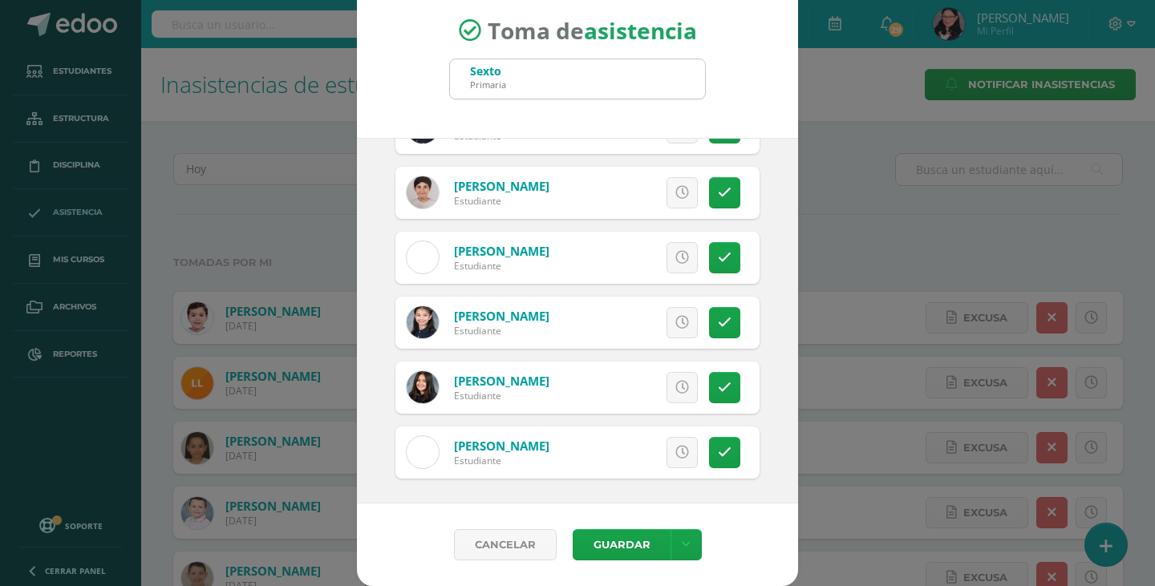
scroll to position [2253, 0]
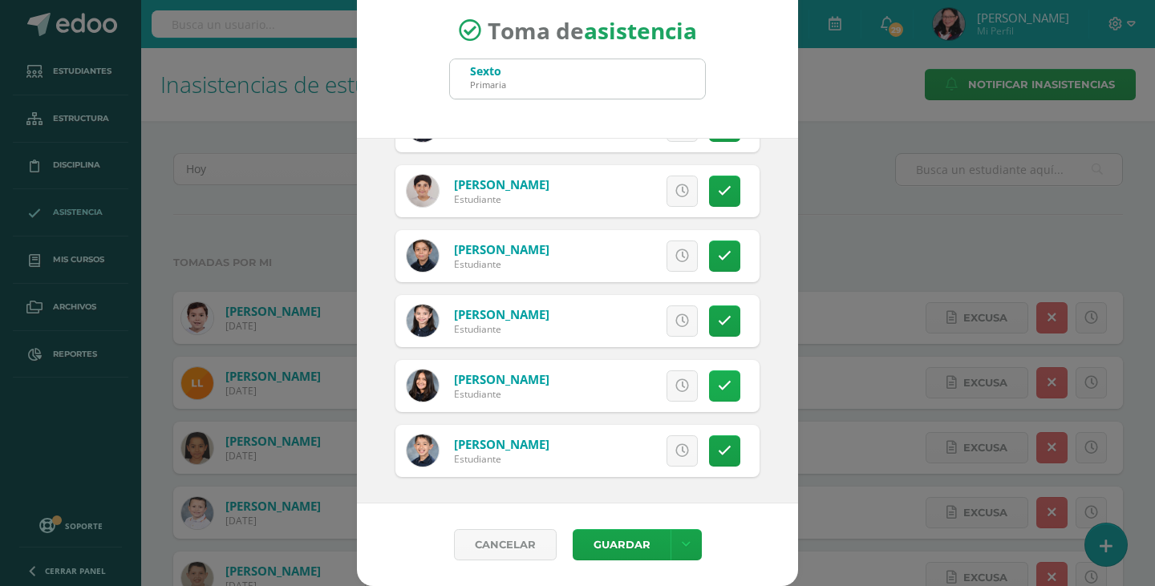
click at [718, 391] on icon at bounding box center [725, 386] width 14 height 14
click at [611, 548] on button "Guardar" at bounding box center [621, 544] width 98 height 31
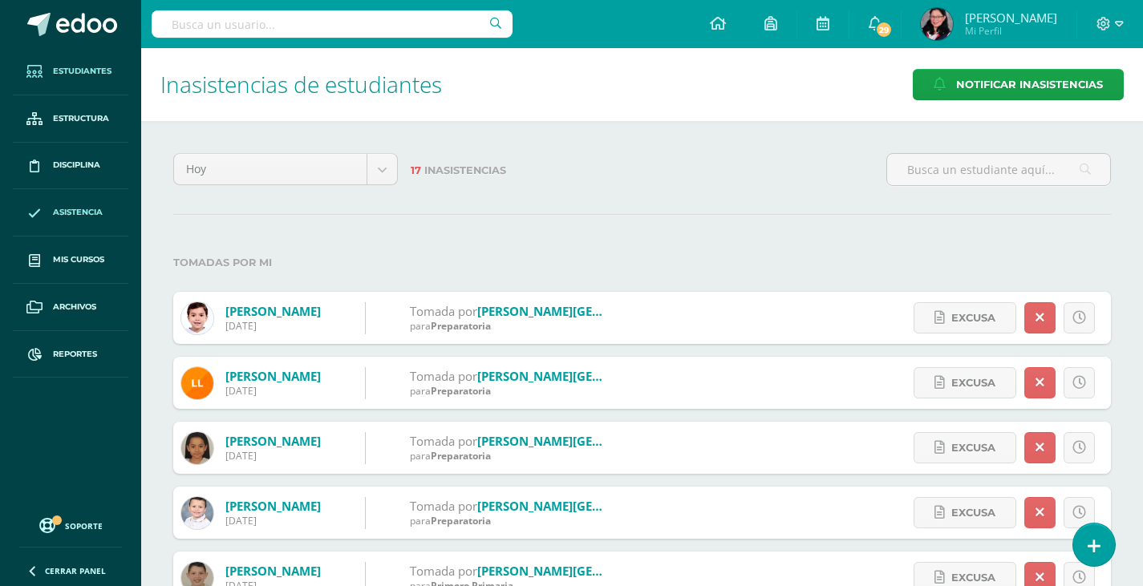
click at [86, 65] on span "Estudiantes" at bounding box center [82, 71] width 59 height 13
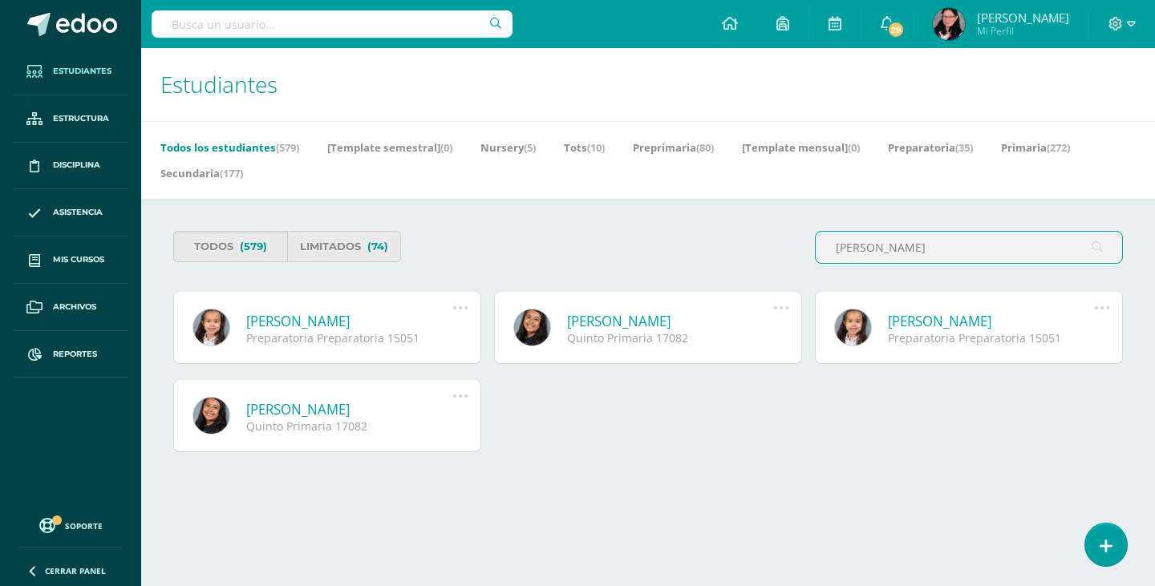
type input "[PERSON_NAME]"
click at [335, 320] on link "María Sofía Barrera Sandoval" at bounding box center [349, 321] width 206 height 18
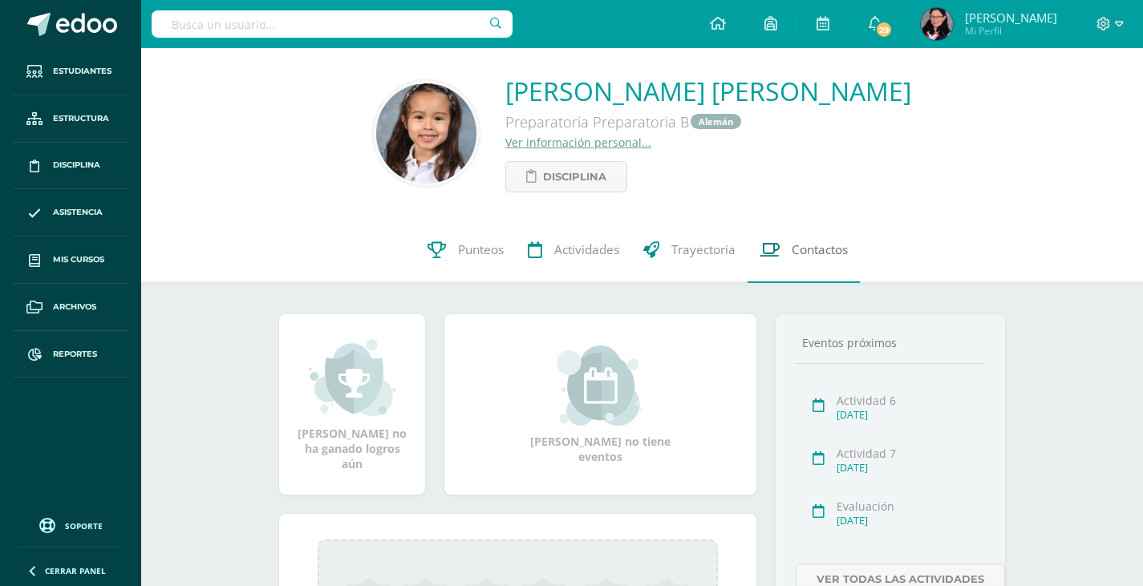
click at [823, 248] on span "Contactos" at bounding box center [819, 250] width 56 height 17
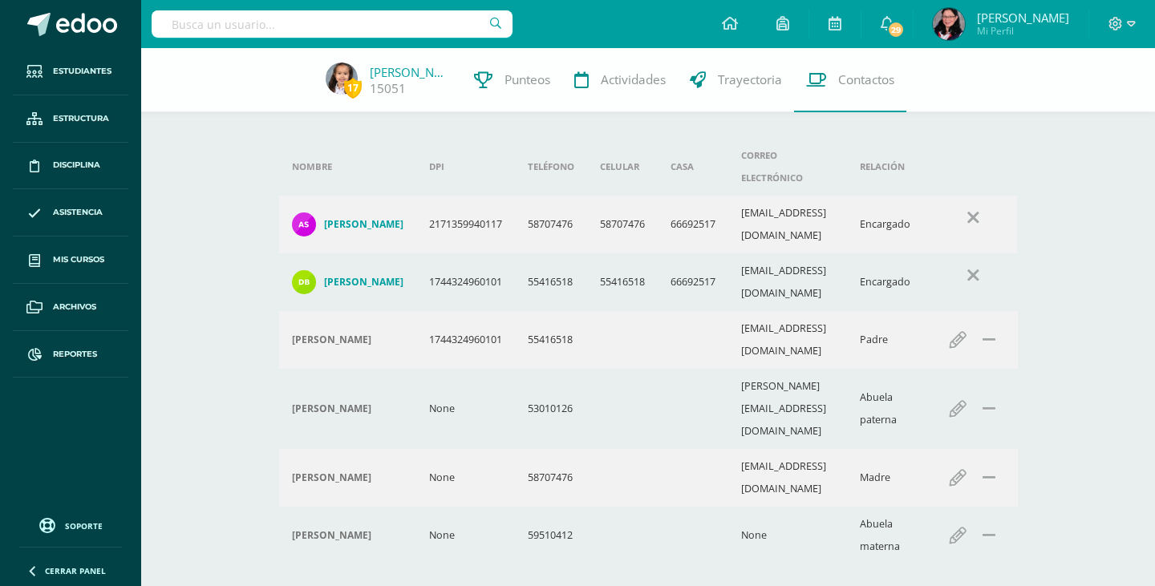
click at [370, 218] on h4 "[PERSON_NAME]" at bounding box center [363, 224] width 79 height 13
